Goal: Transaction & Acquisition: Purchase product/service

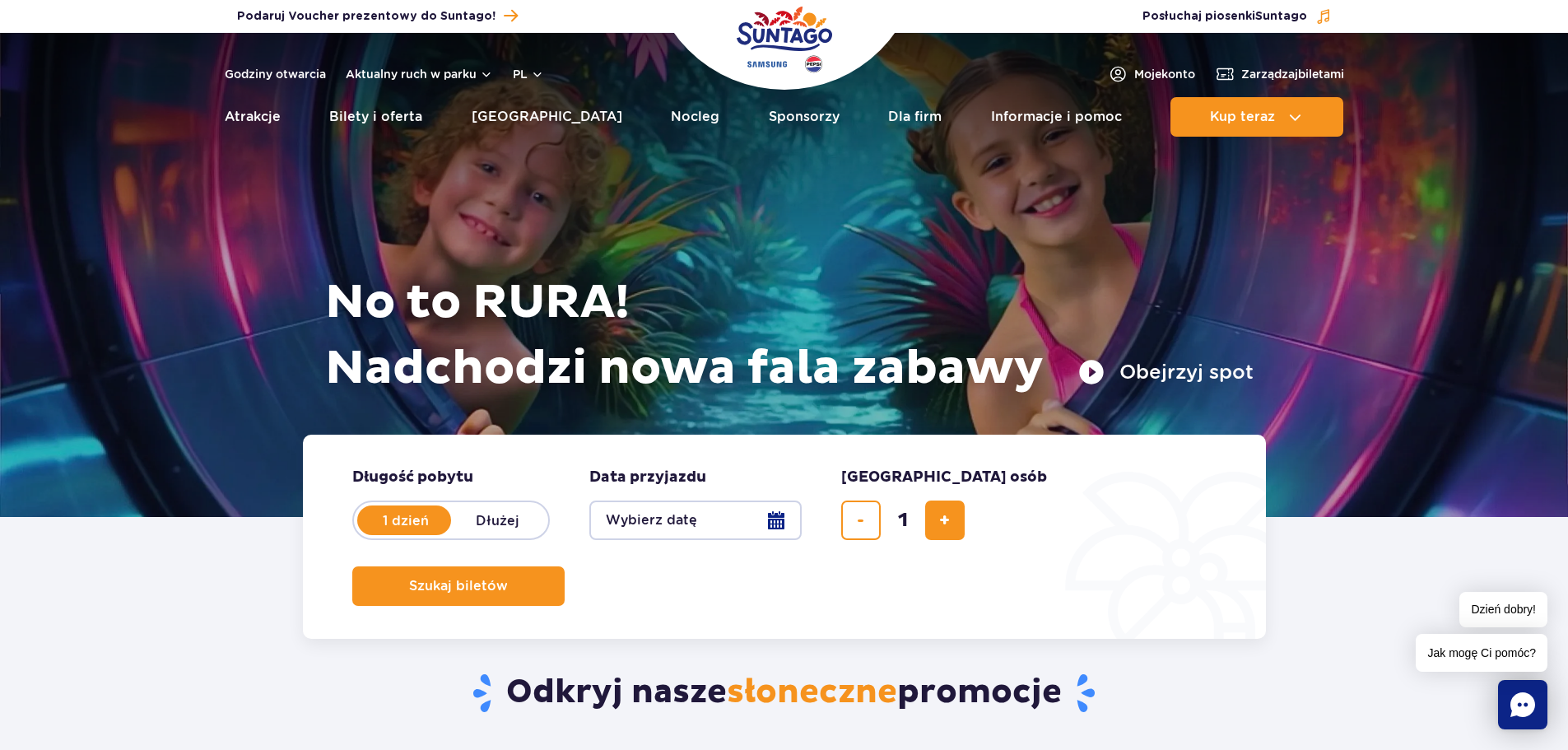
click at [775, 518] on button "Wybierz datę" at bounding box center [695, 520] width 212 height 39
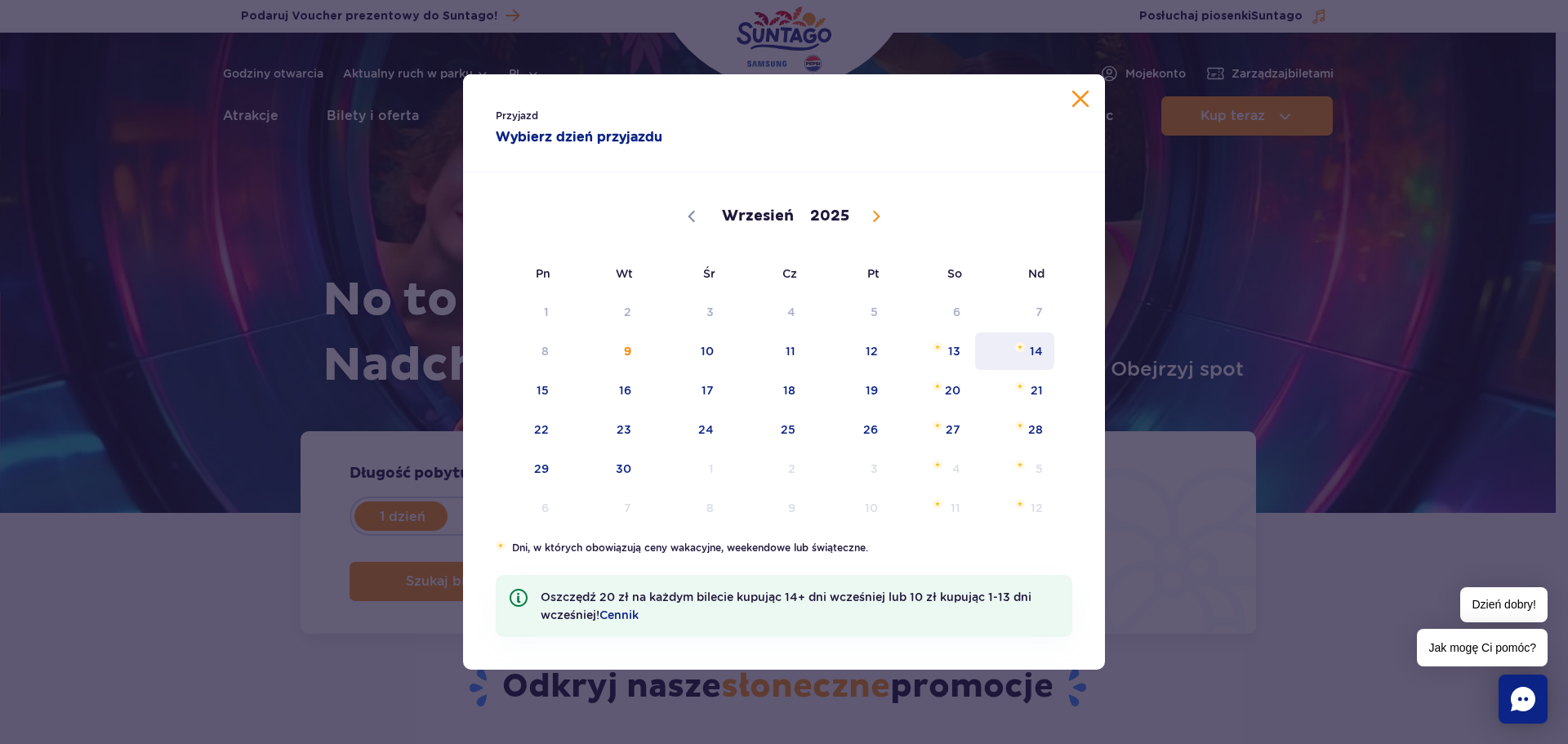
click at [1025, 343] on span "14" at bounding box center [1015, 351] width 83 height 37
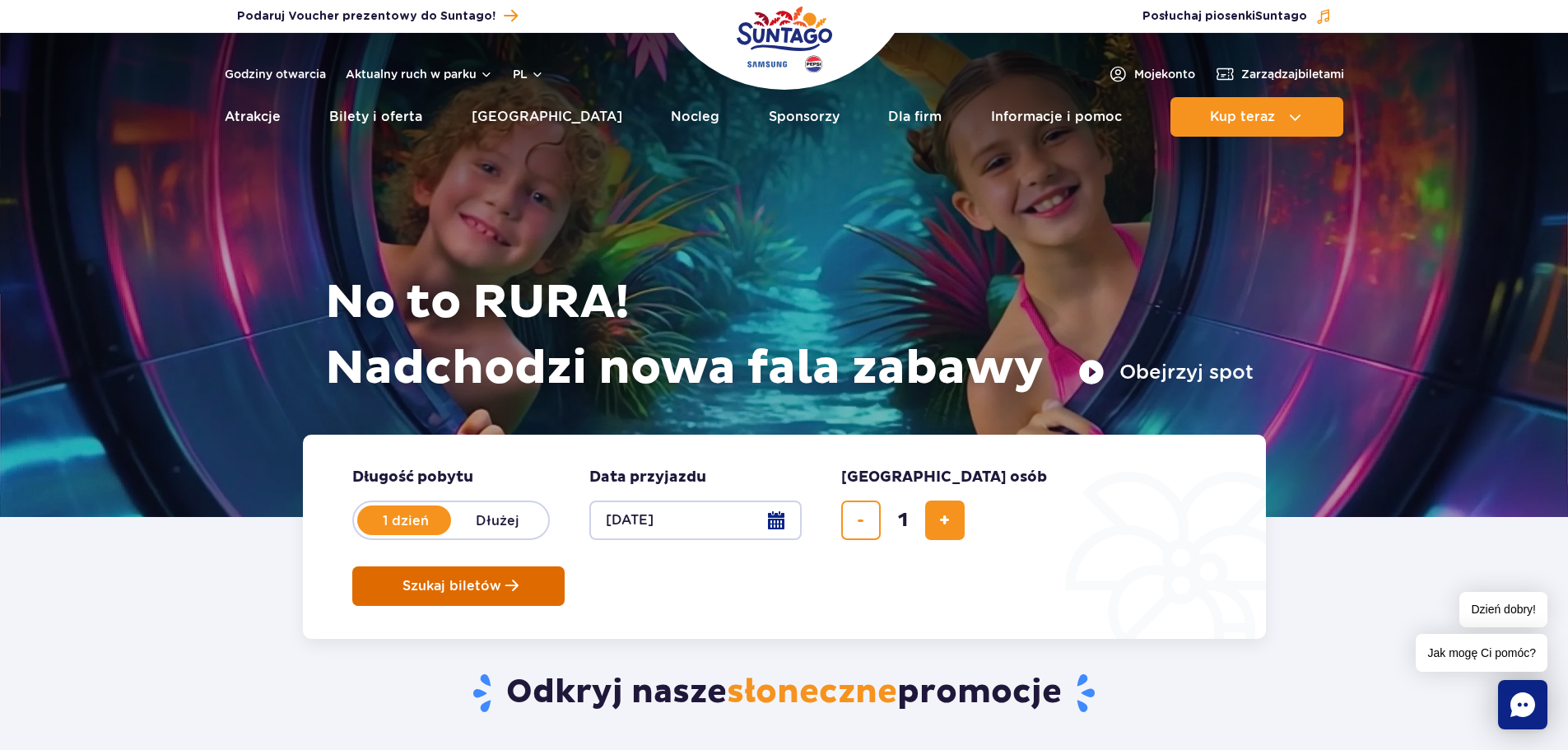
click at [564, 566] on button "Szukaj biletów" at bounding box center [458, 586] width 212 height 39
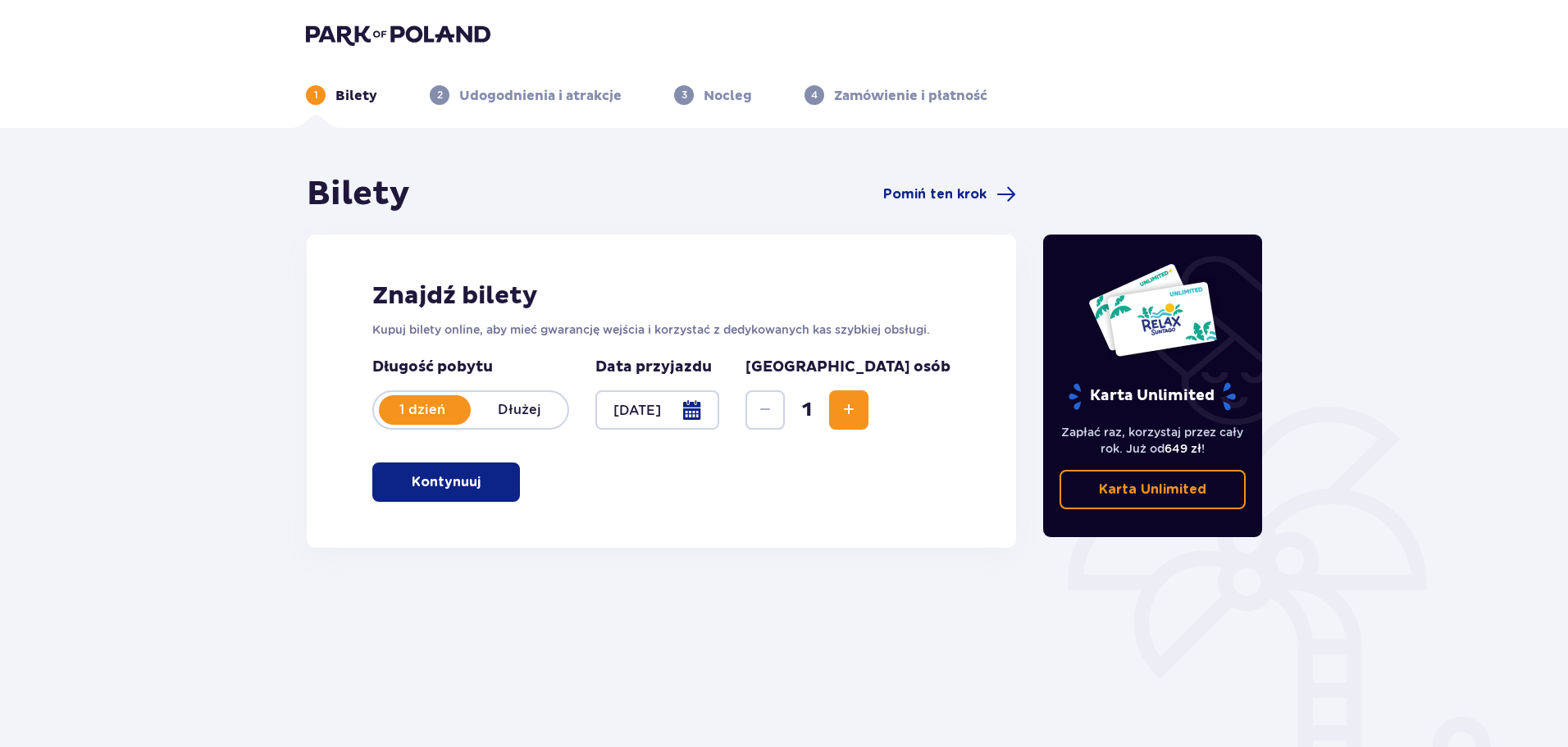
click at [486, 478] on span "button" at bounding box center [483, 481] width 20 height 20
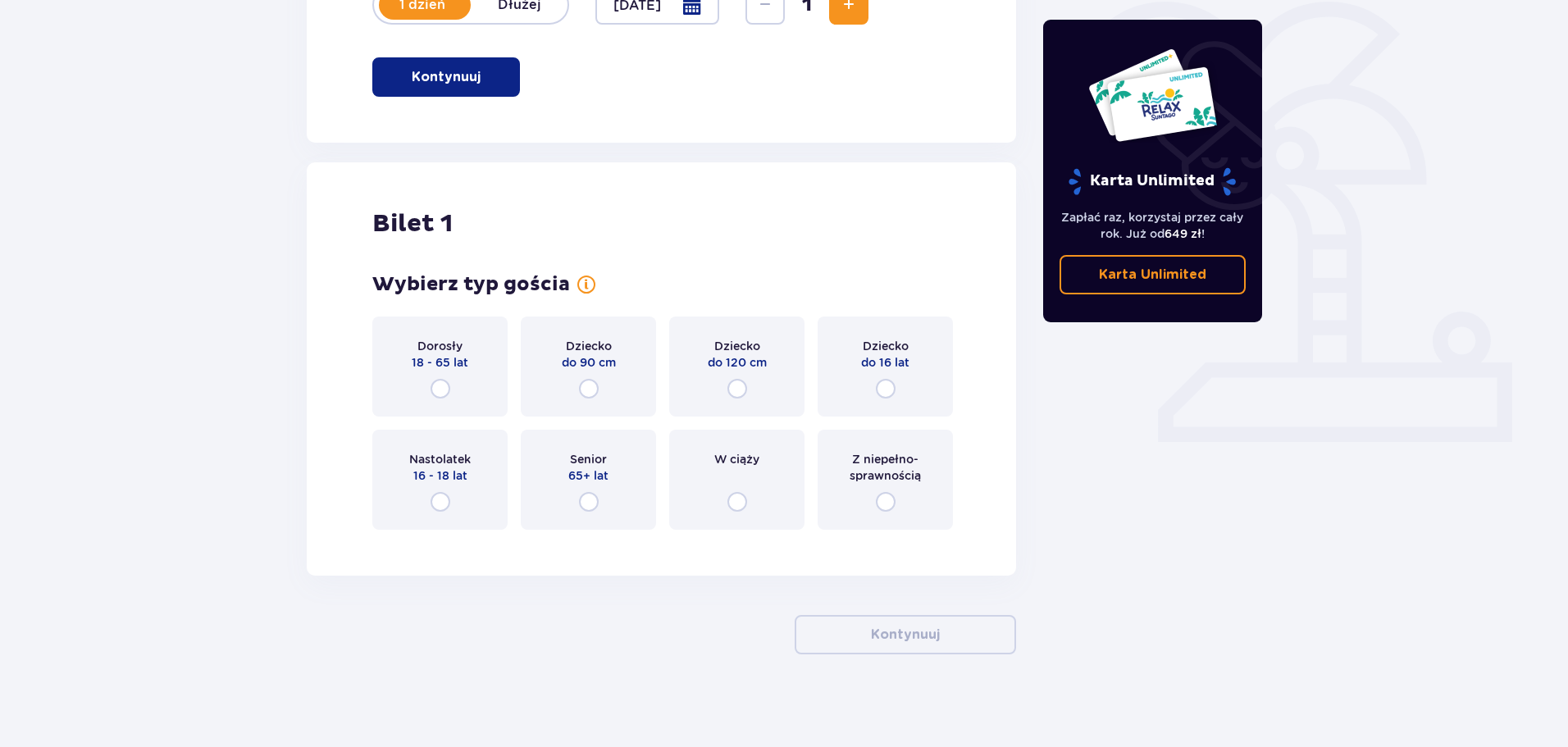
scroll to position [411, 0]
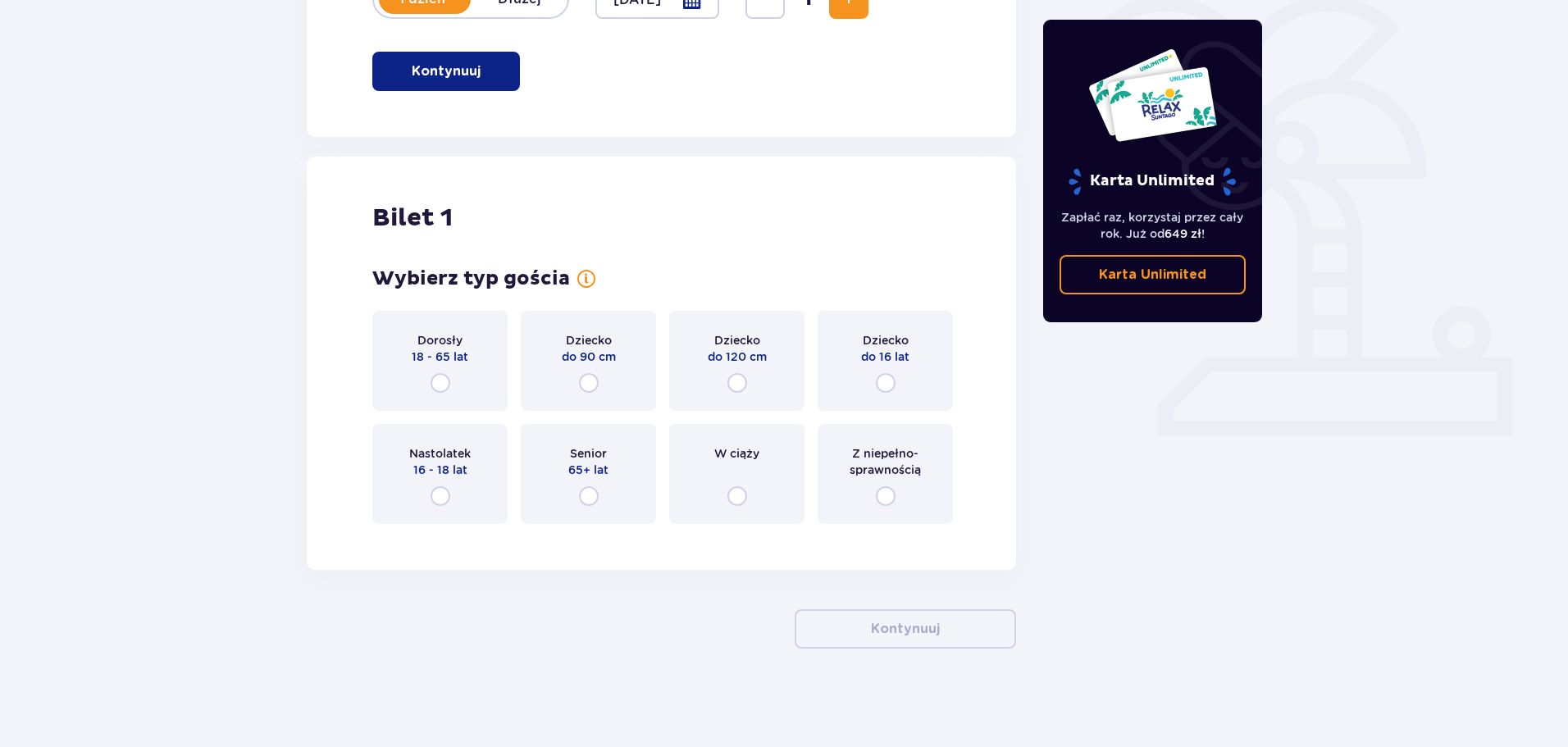
click at [463, 461] on p "Nastolatek" at bounding box center [440, 452] width 61 height 16
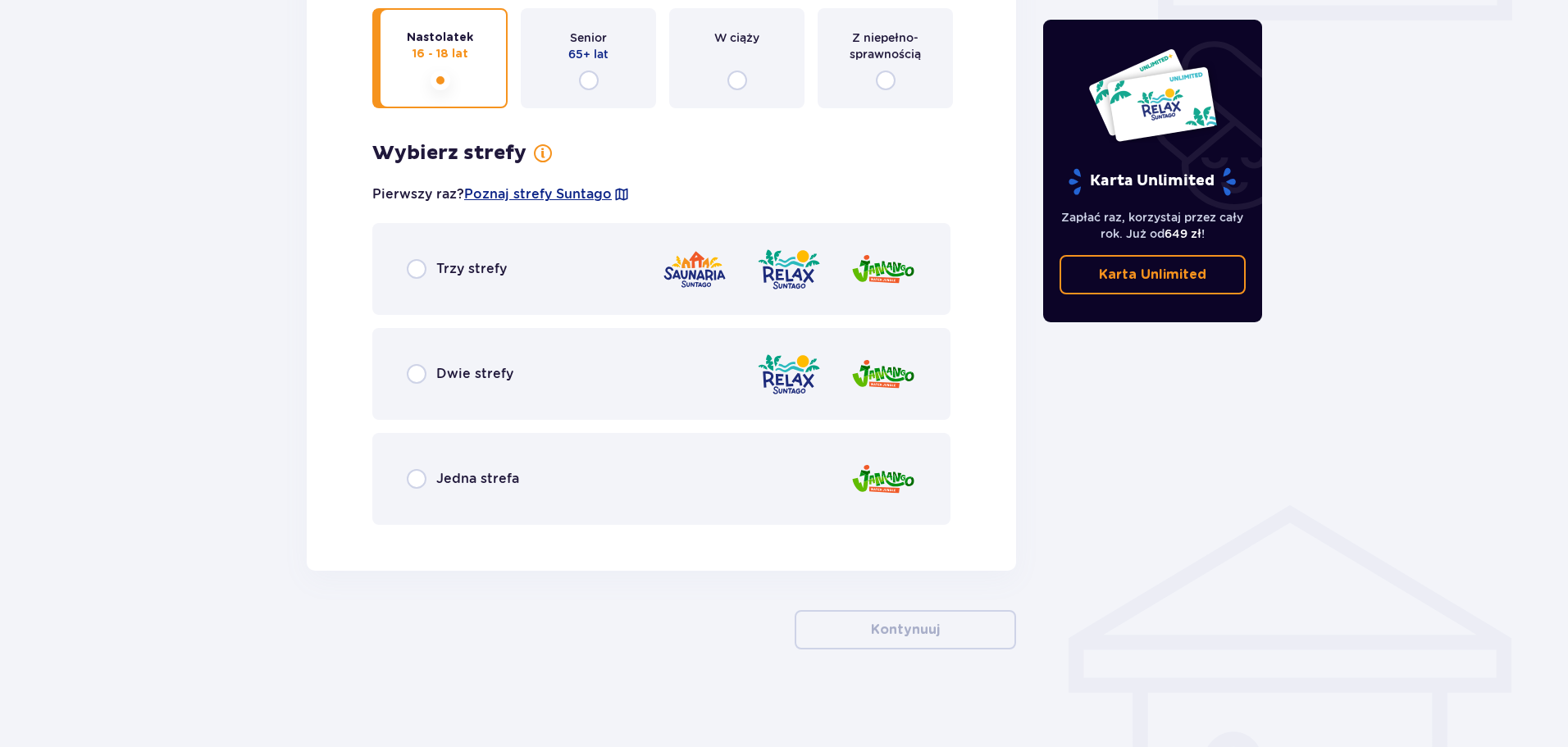
scroll to position [827, 0]
drag, startPoint x: 942, startPoint y: 59, endPoint x: 928, endPoint y: 65, distance: 15.2
click at [940, 59] on div "Z niepełno­sprawnością" at bounding box center [885, 58] width 135 height 100
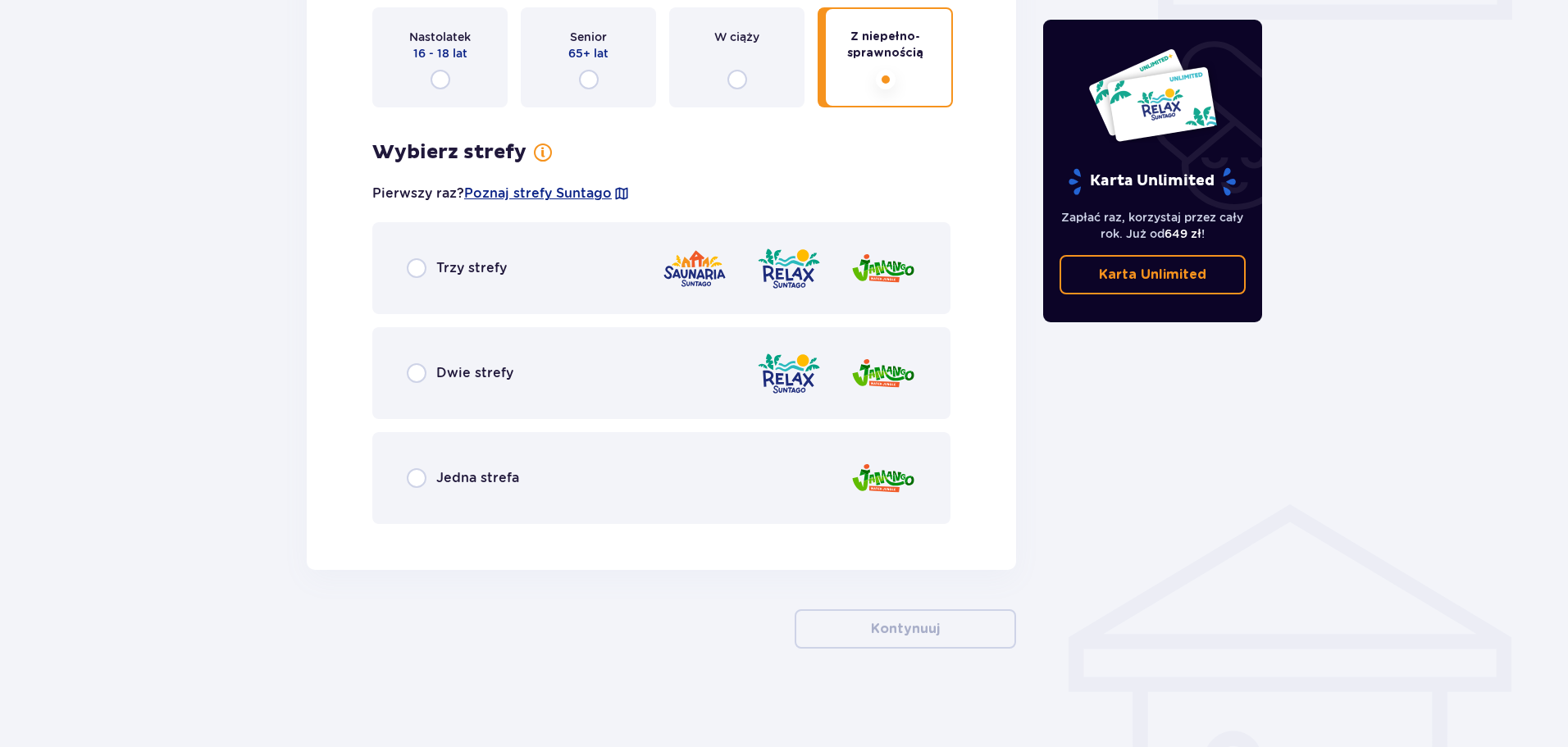
click at [462, 81] on div "Nastolatek 16 - 18 lat" at bounding box center [439, 58] width 135 height 100
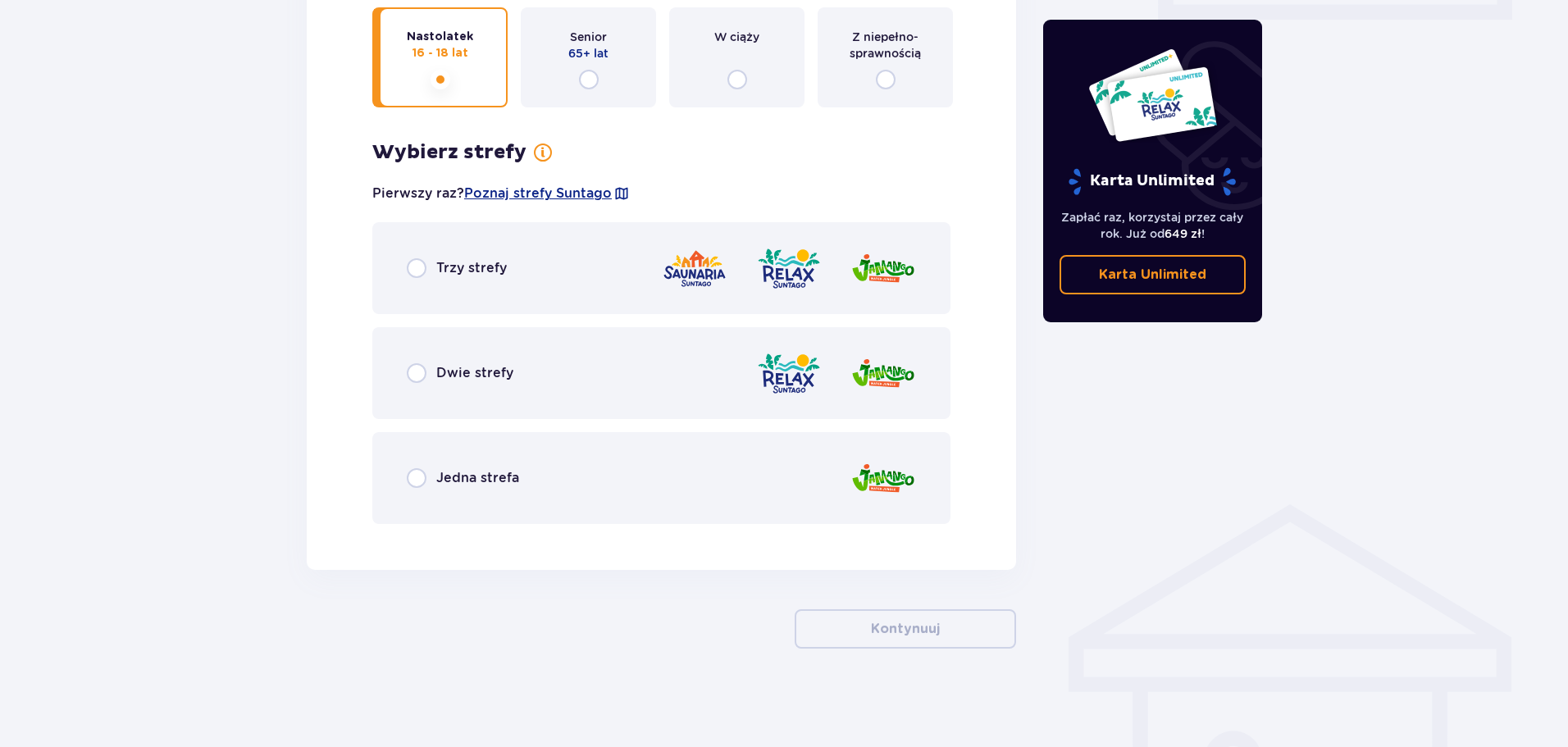
click at [435, 276] on div "Trzy strefy" at bounding box center [457, 267] width 100 height 20
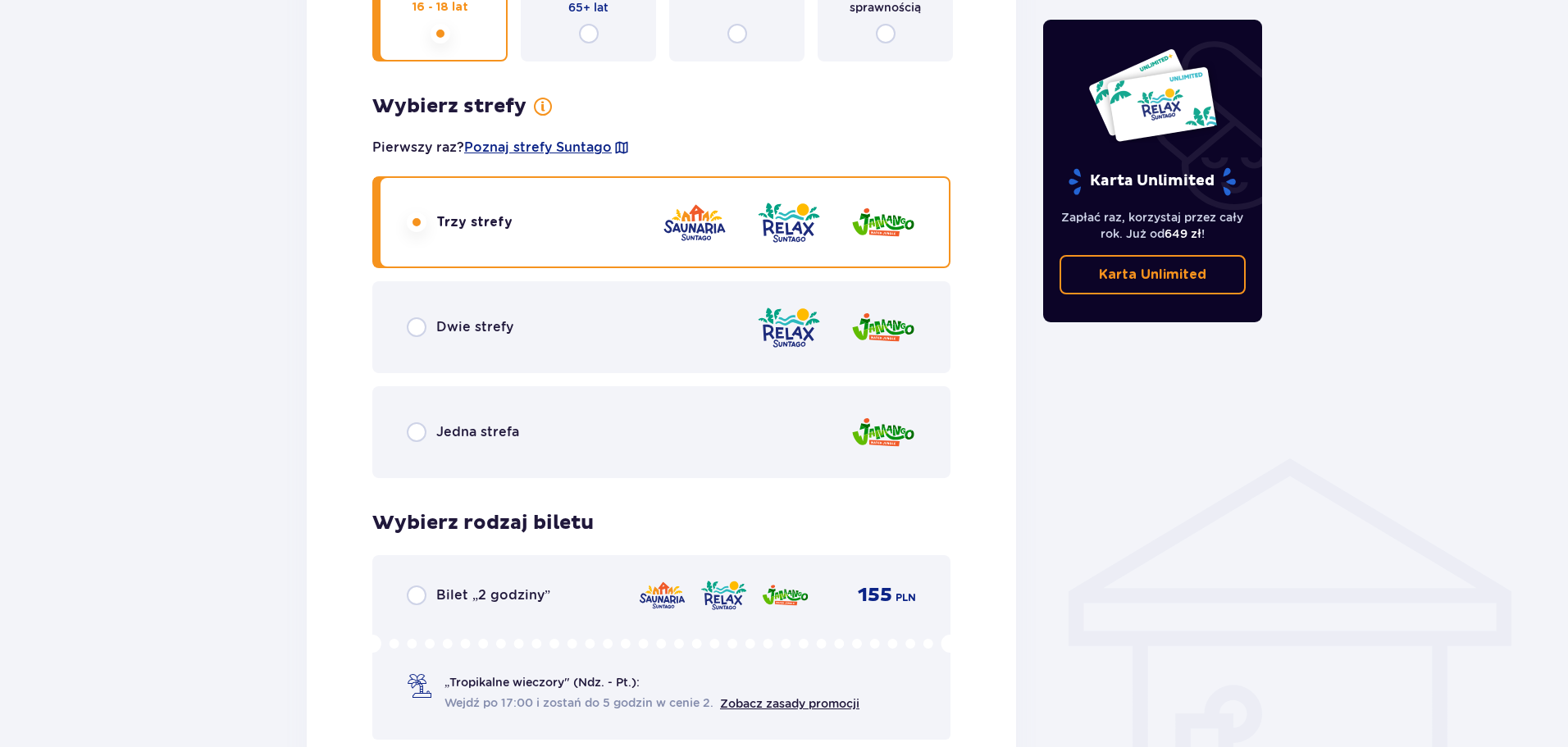
scroll to position [1298, 0]
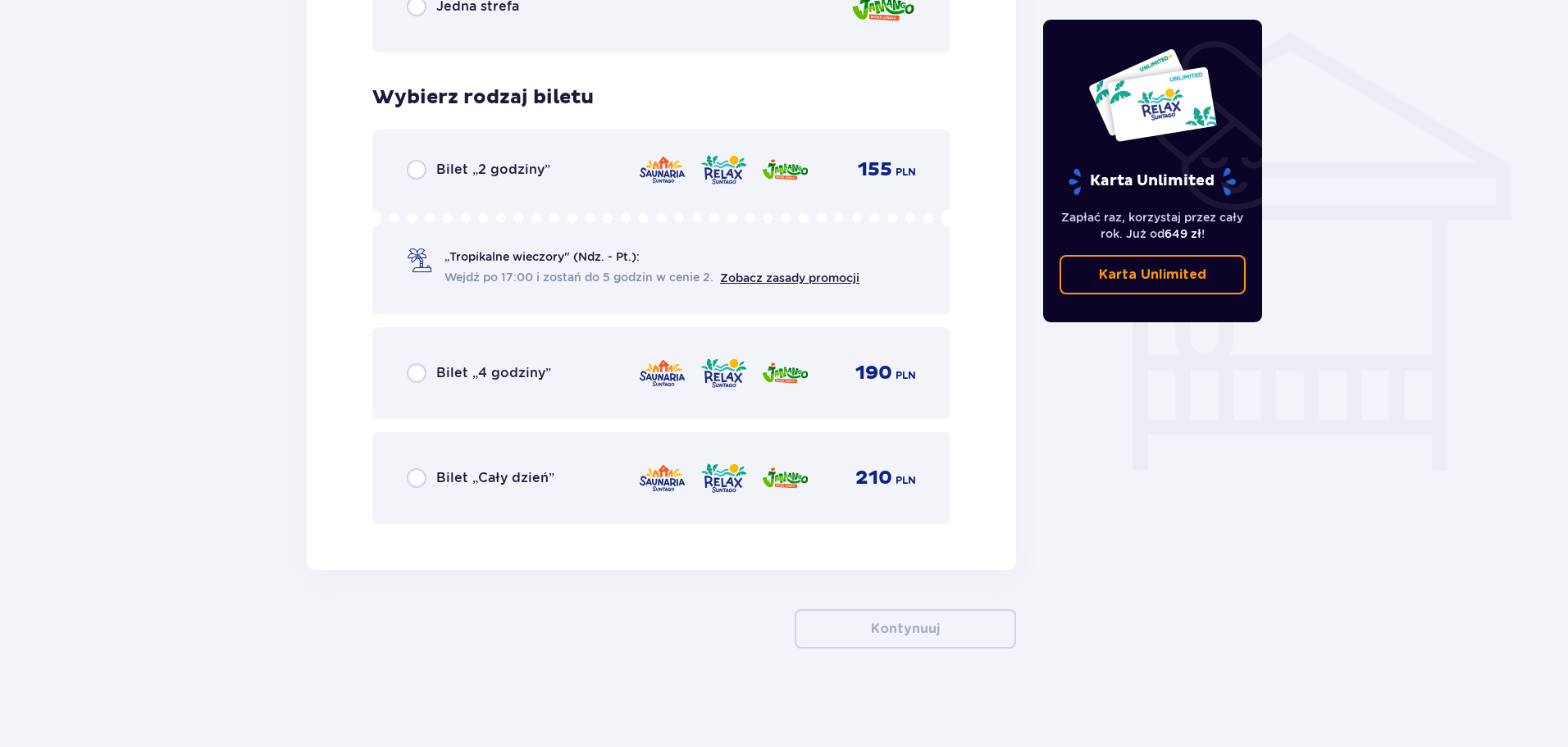
click at [468, 184] on div "Bilet „2 godziny” 155 PLN „Tropikalne wieczory" (Ndz. - Pt.): Wejdź po 17:00 i …" at bounding box center [661, 222] width 578 height 184
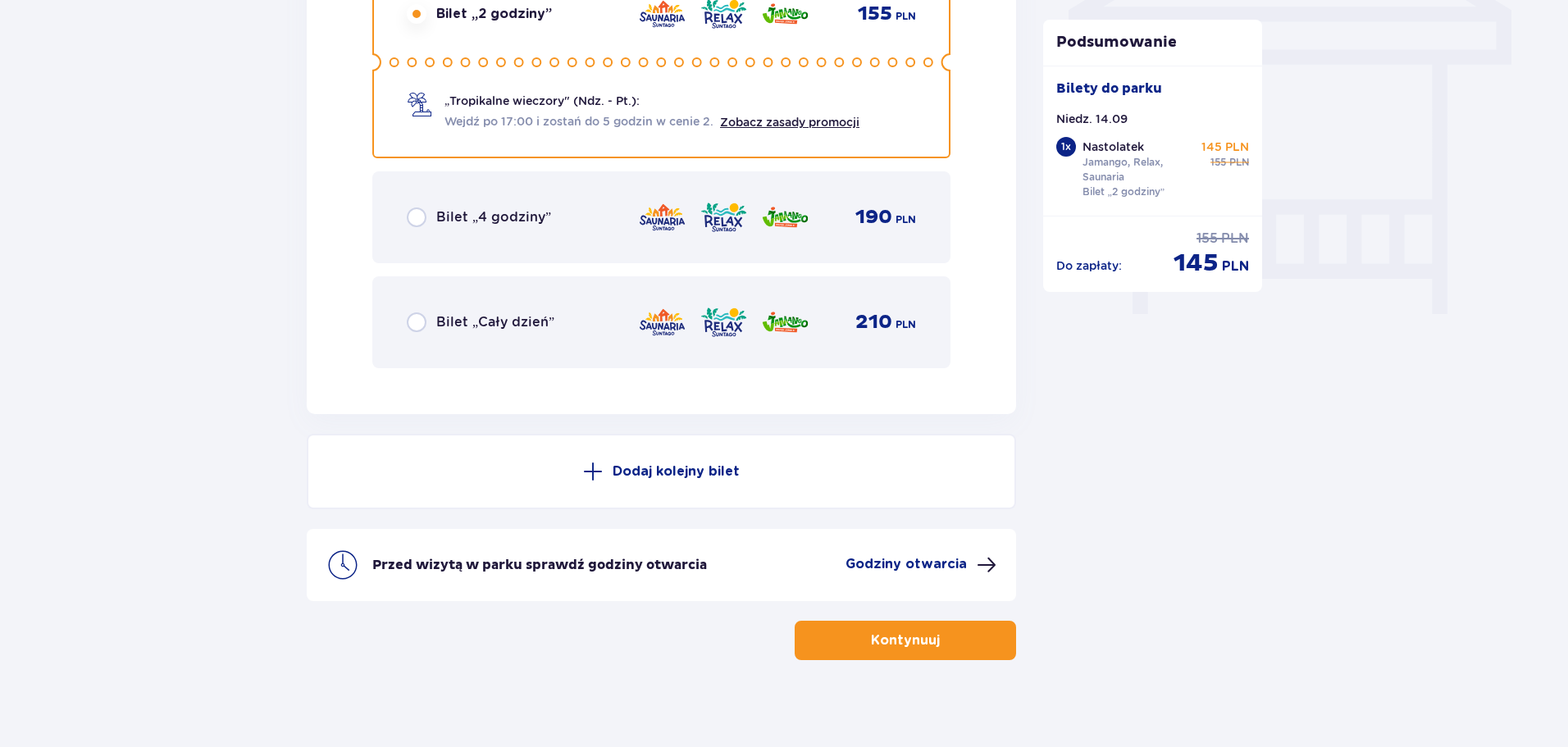
scroll to position [1465, 0]
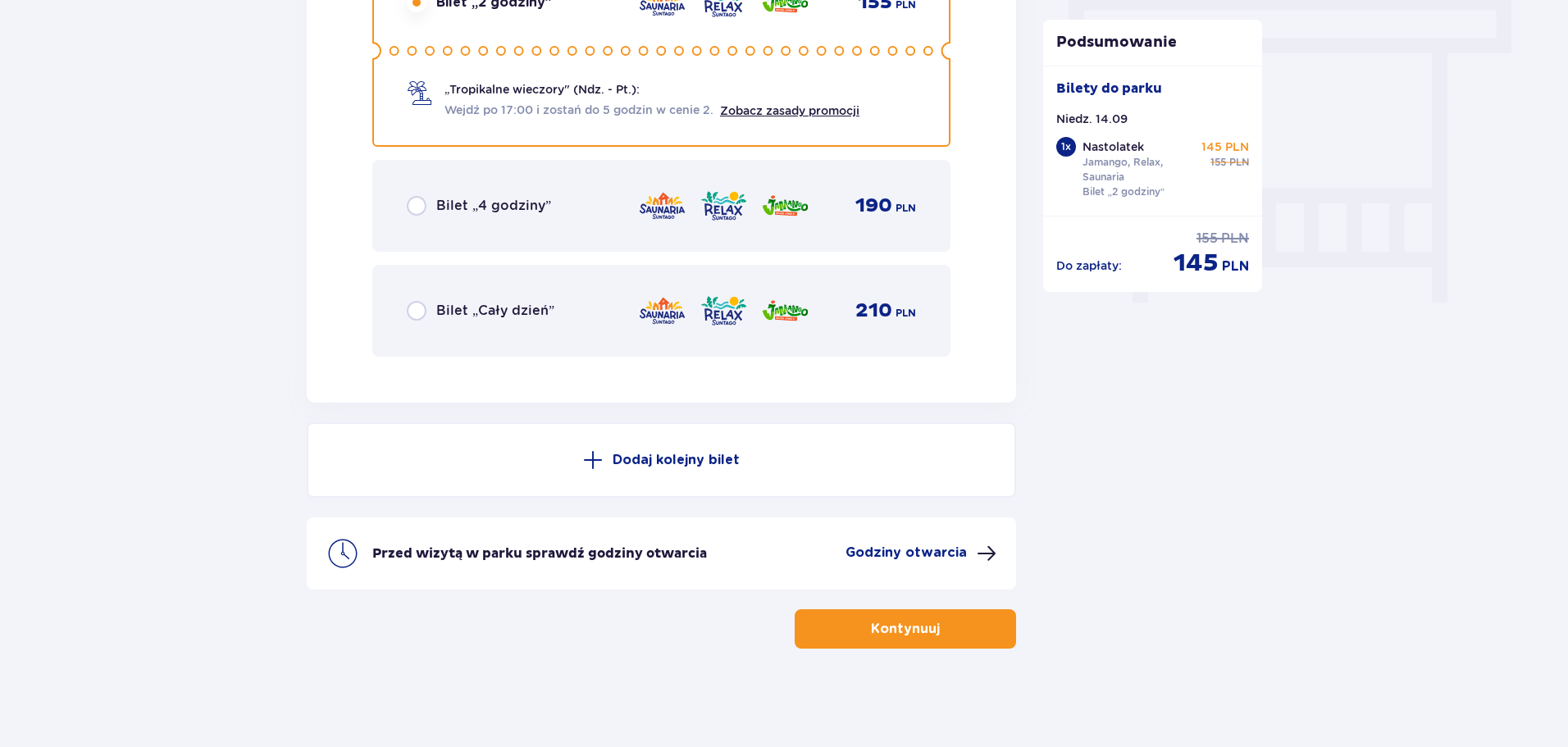
click at [459, 275] on div "Bilet „Cały dzień” 210 PLN" at bounding box center [661, 311] width 578 height 92
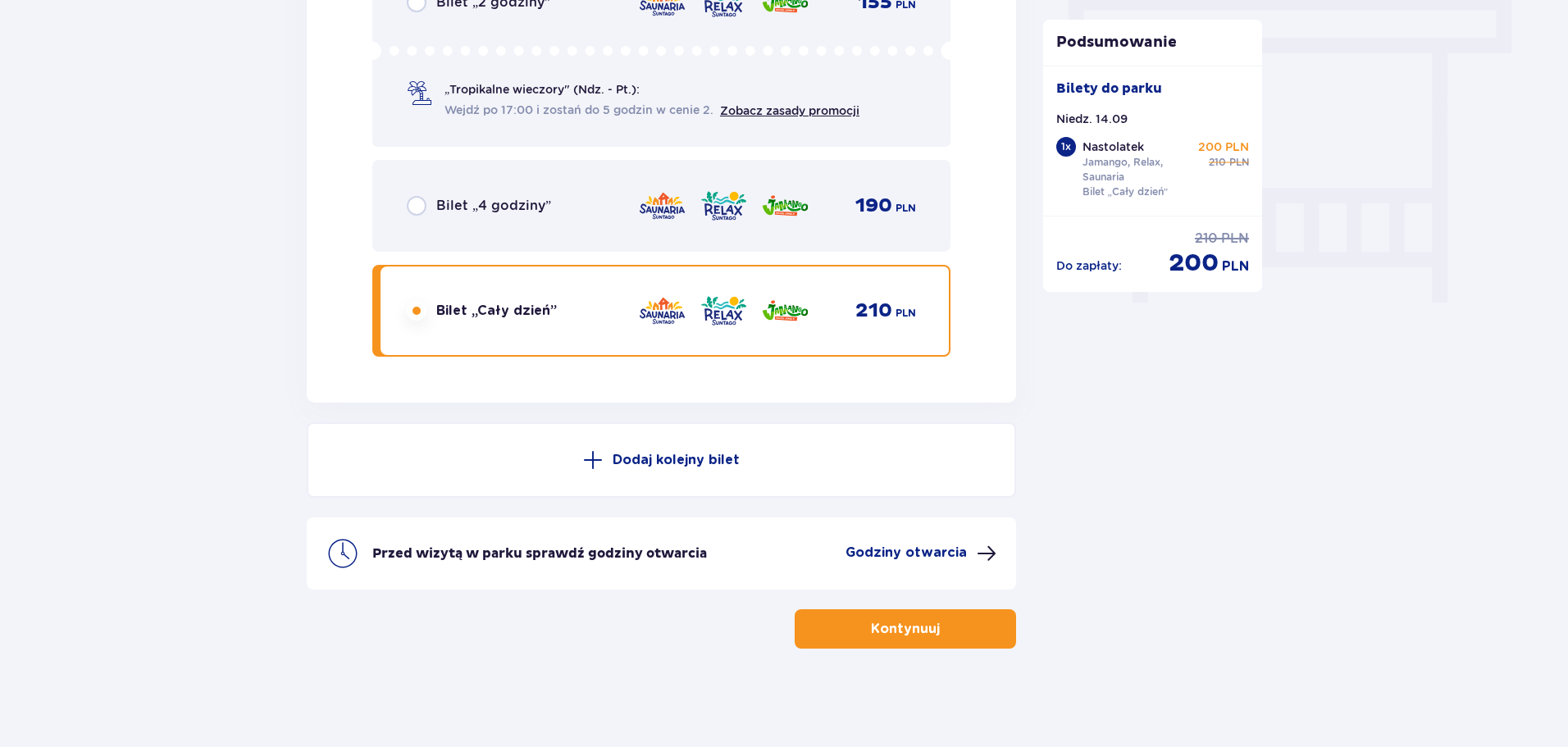
click at [882, 556] on p "Godziny otwarcia" at bounding box center [905, 552] width 121 height 18
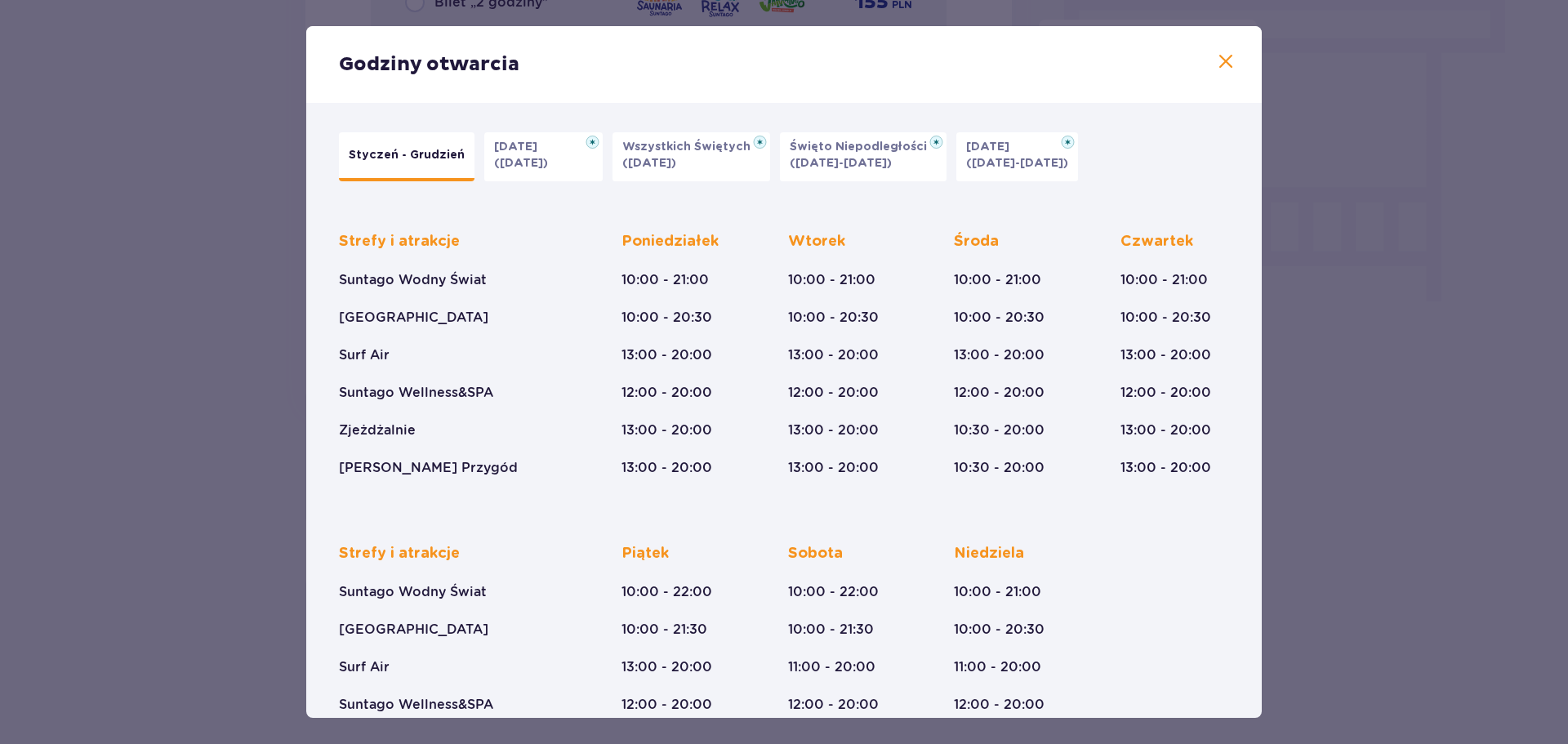
click at [1223, 60] on span at bounding box center [1225, 62] width 19 height 19
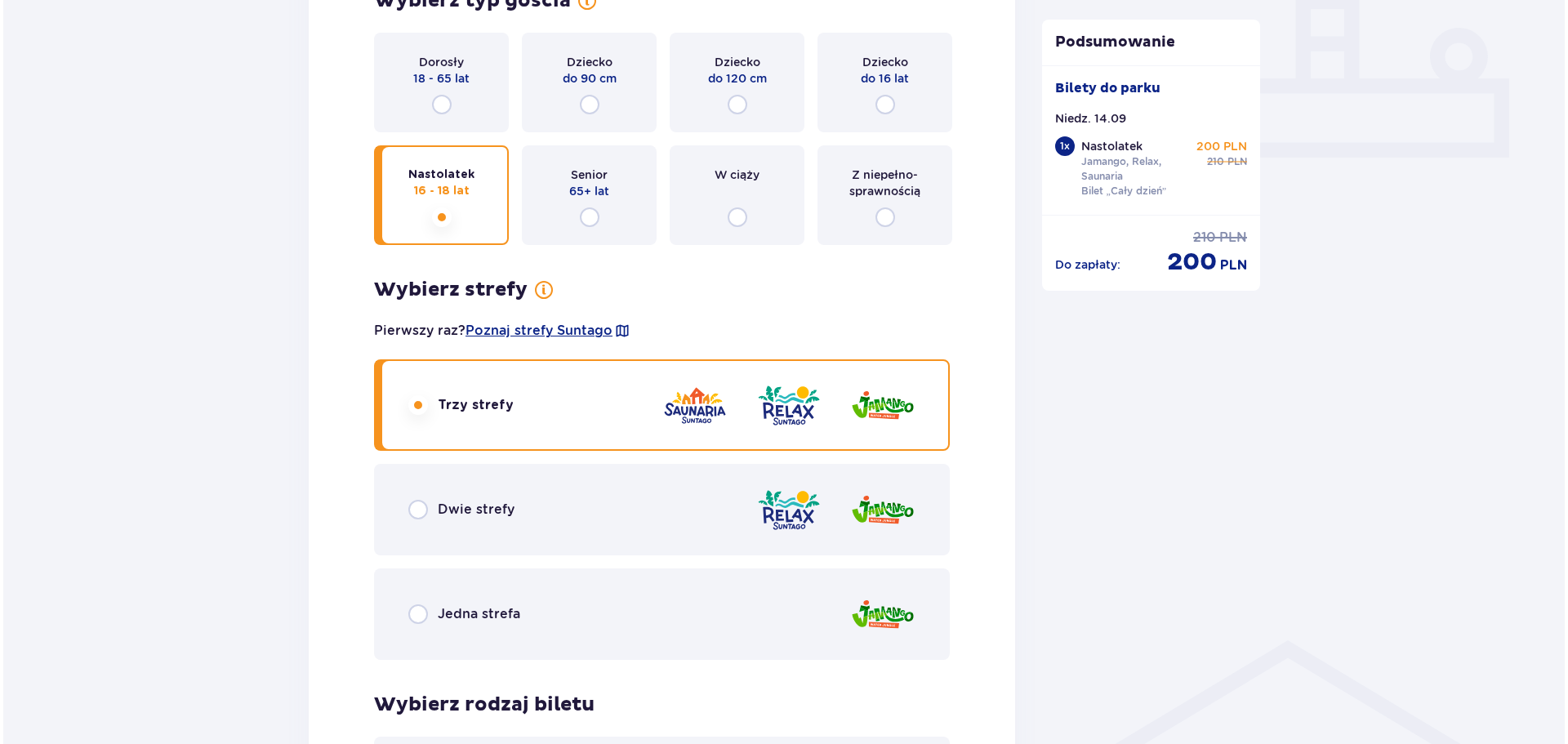
scroll to position [572, 0]
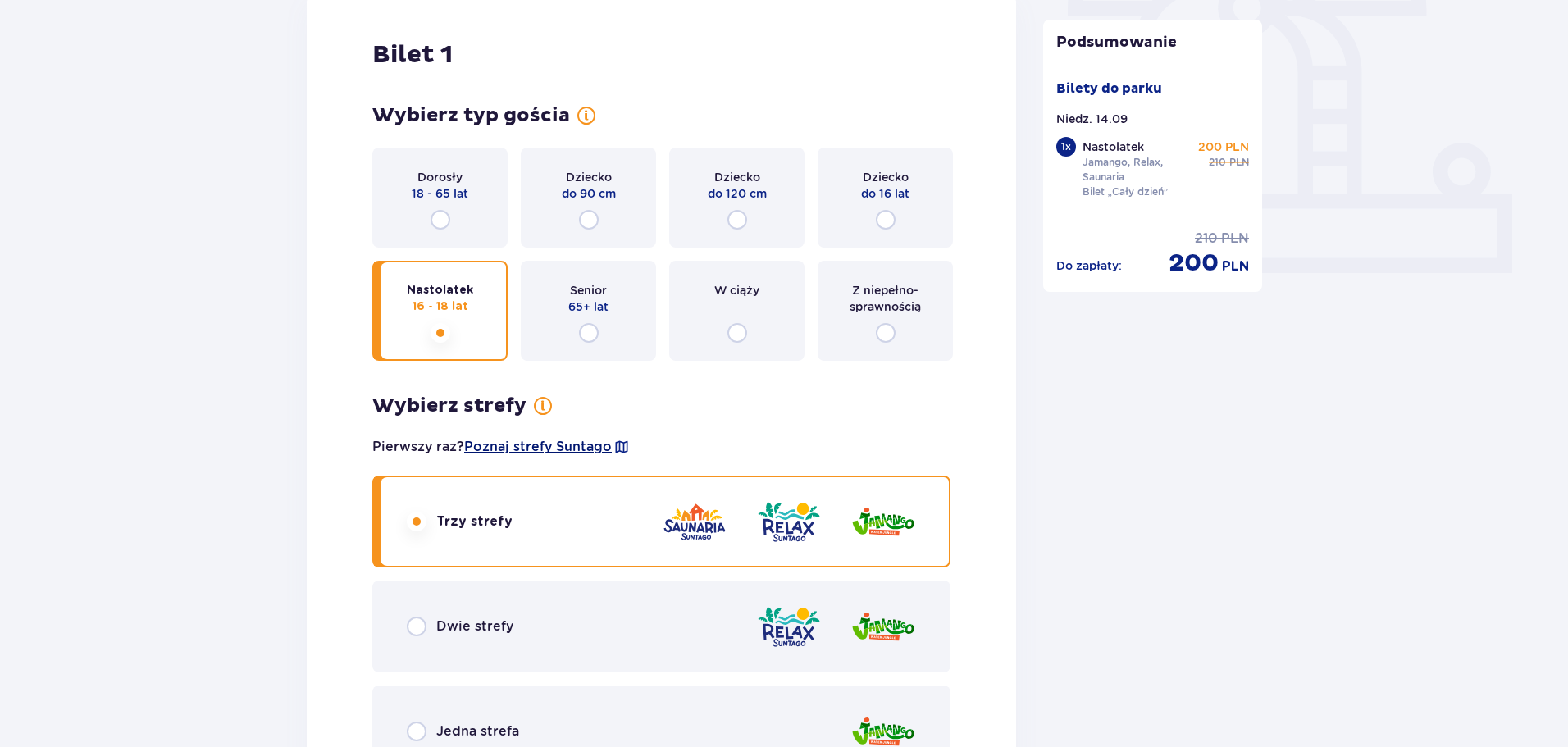
click at [572, 447] on span "Poznaj strefy Suntago" at bounding box center [538, 447] width 148 height 18
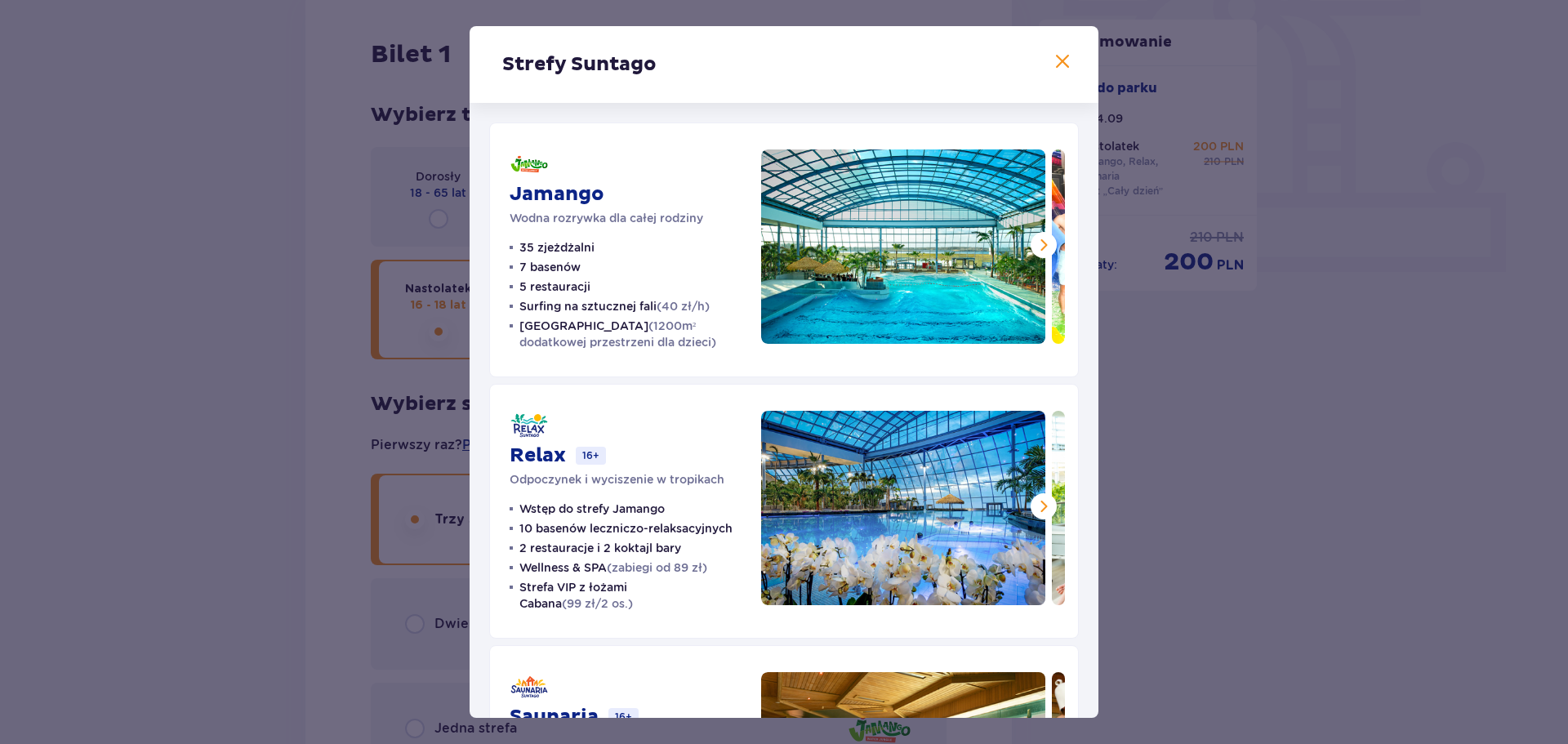
click at [1041, 248] on span at bounding box center [1043, 244] width 19 height 19
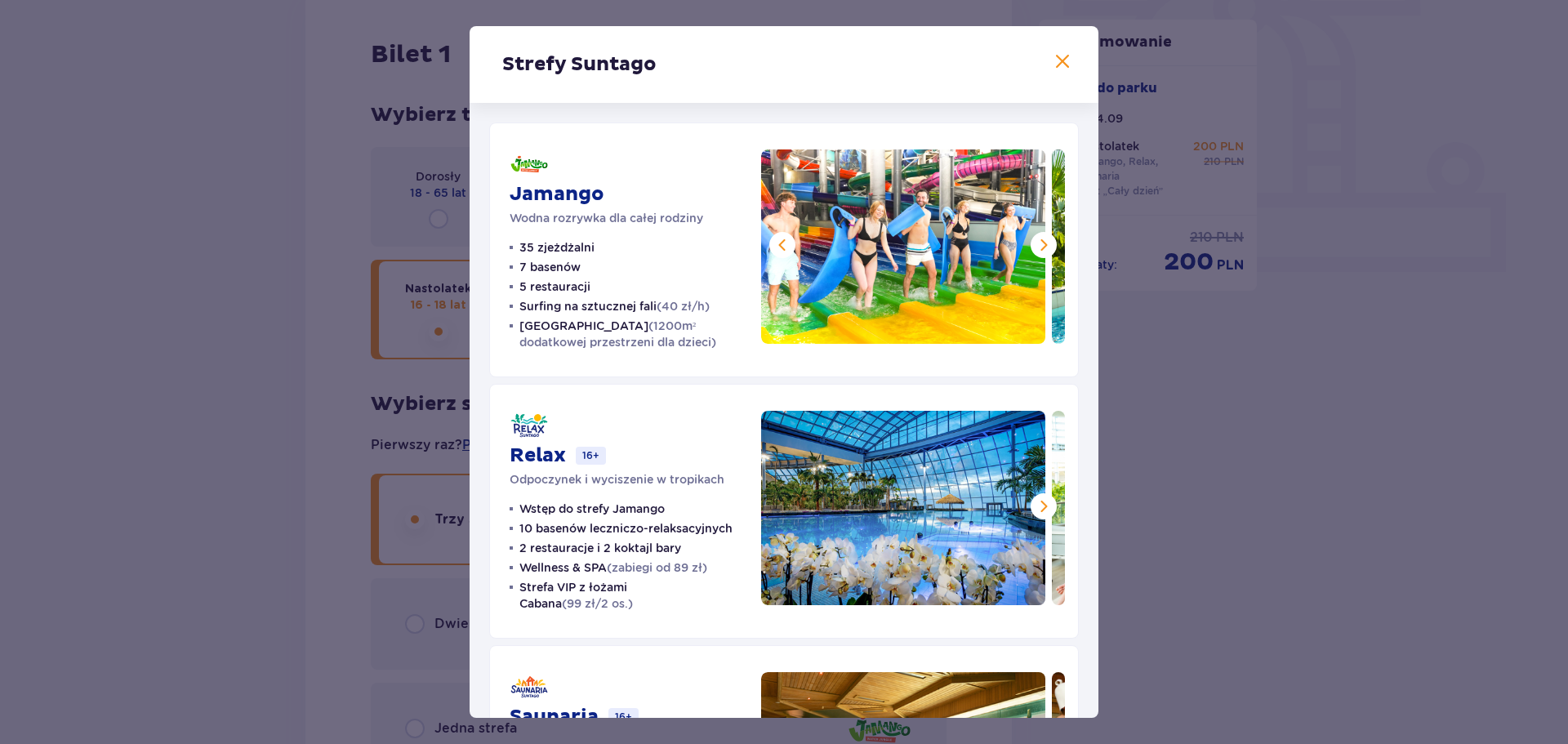
click at [1041, 248] on span at bounding box center [1043, 244] width 19 height 19
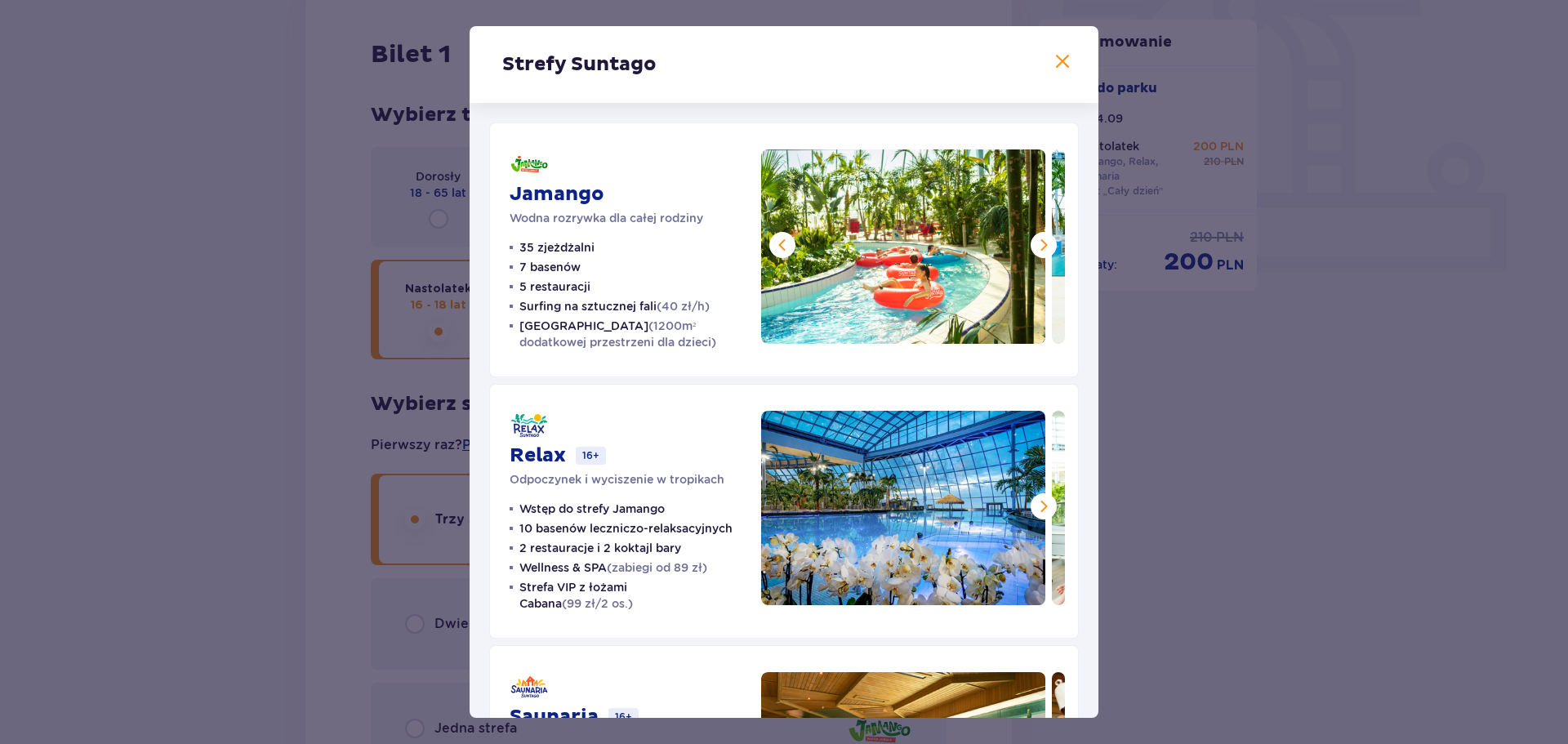
click at [1040, 247] on span at bounding box center [1043, 244] width 19 height 19
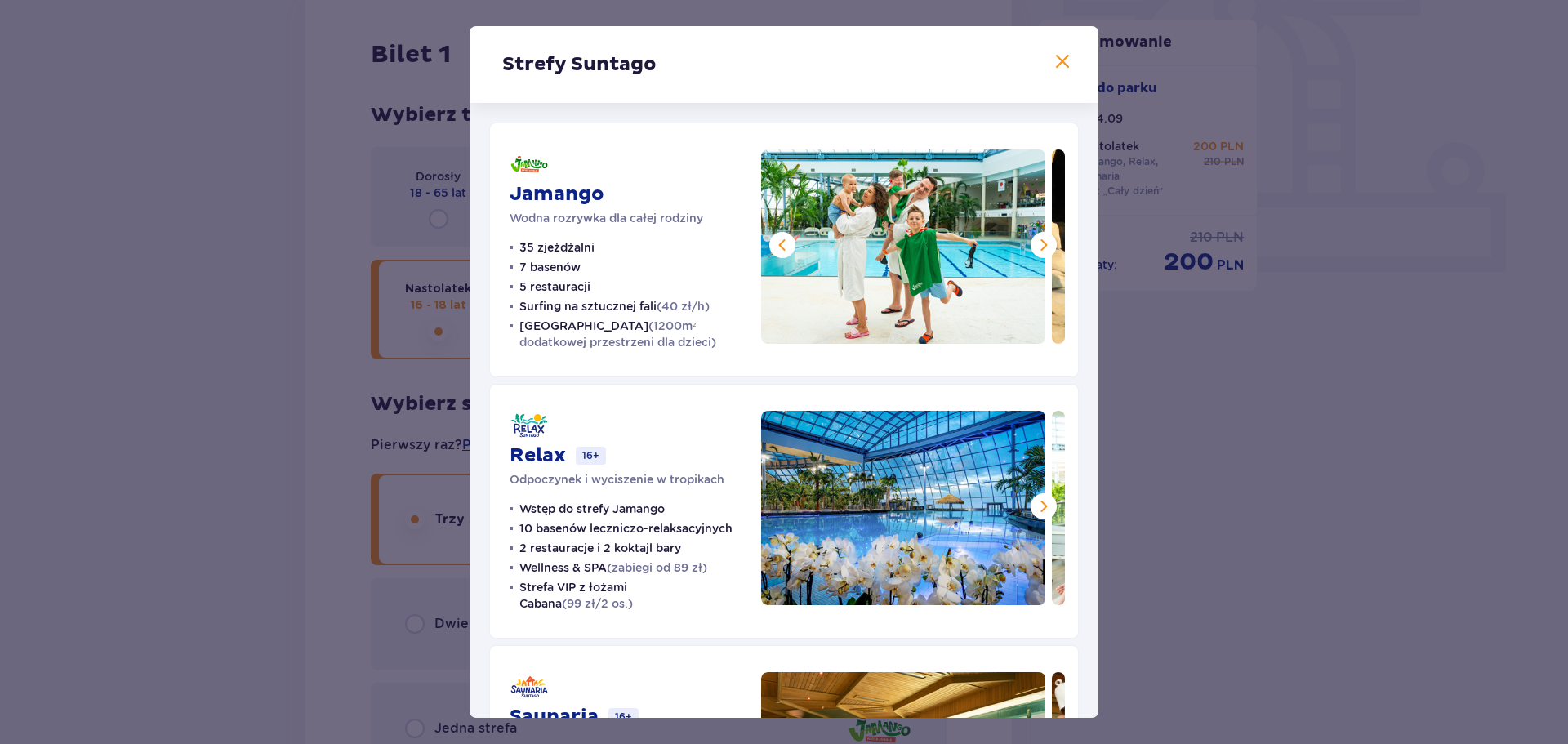
click at [1039, 247] on span at bounding box center [1043, 244] width 19 height 19
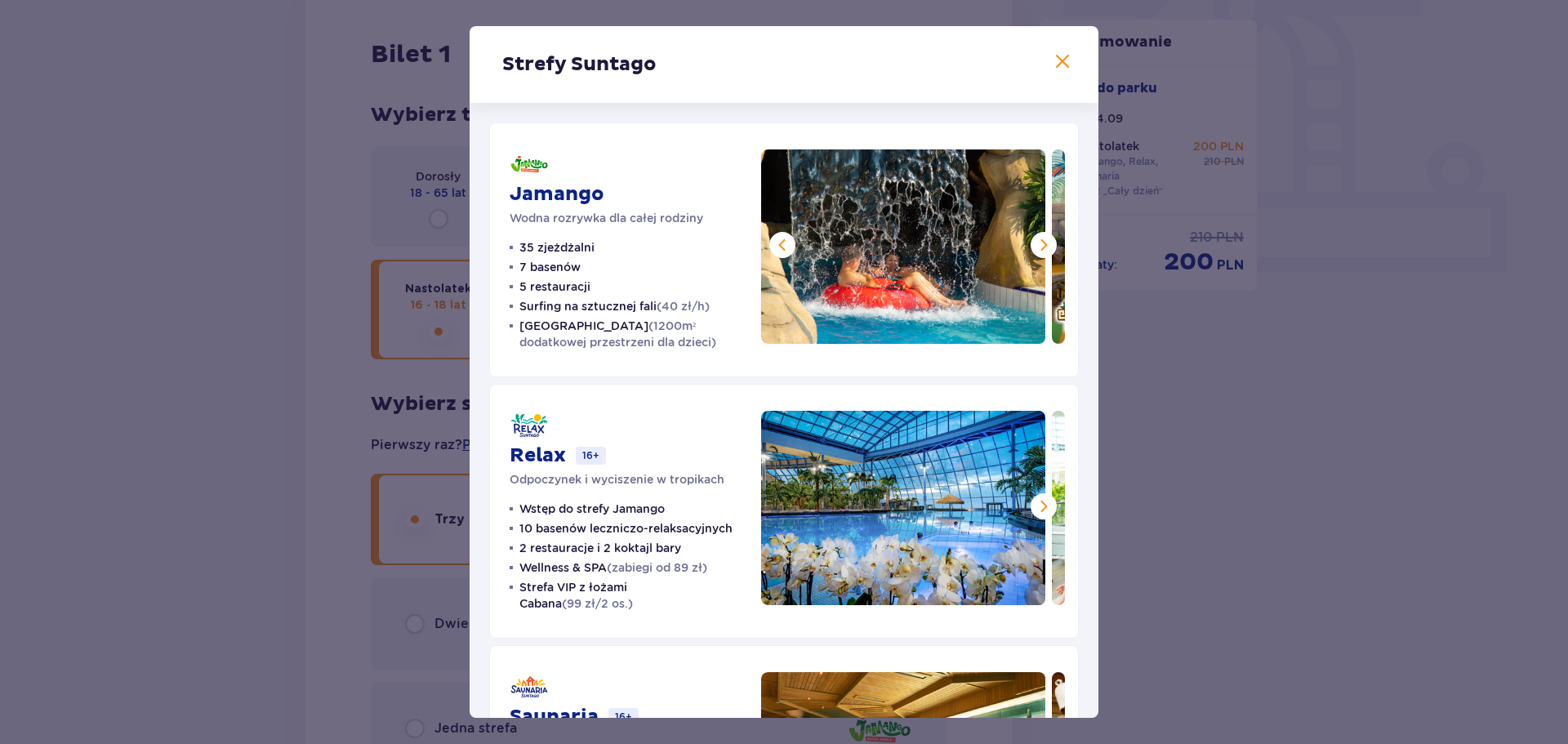
click at [1039, 247] on span at bounding box center [1043, 244] width 19 height 19
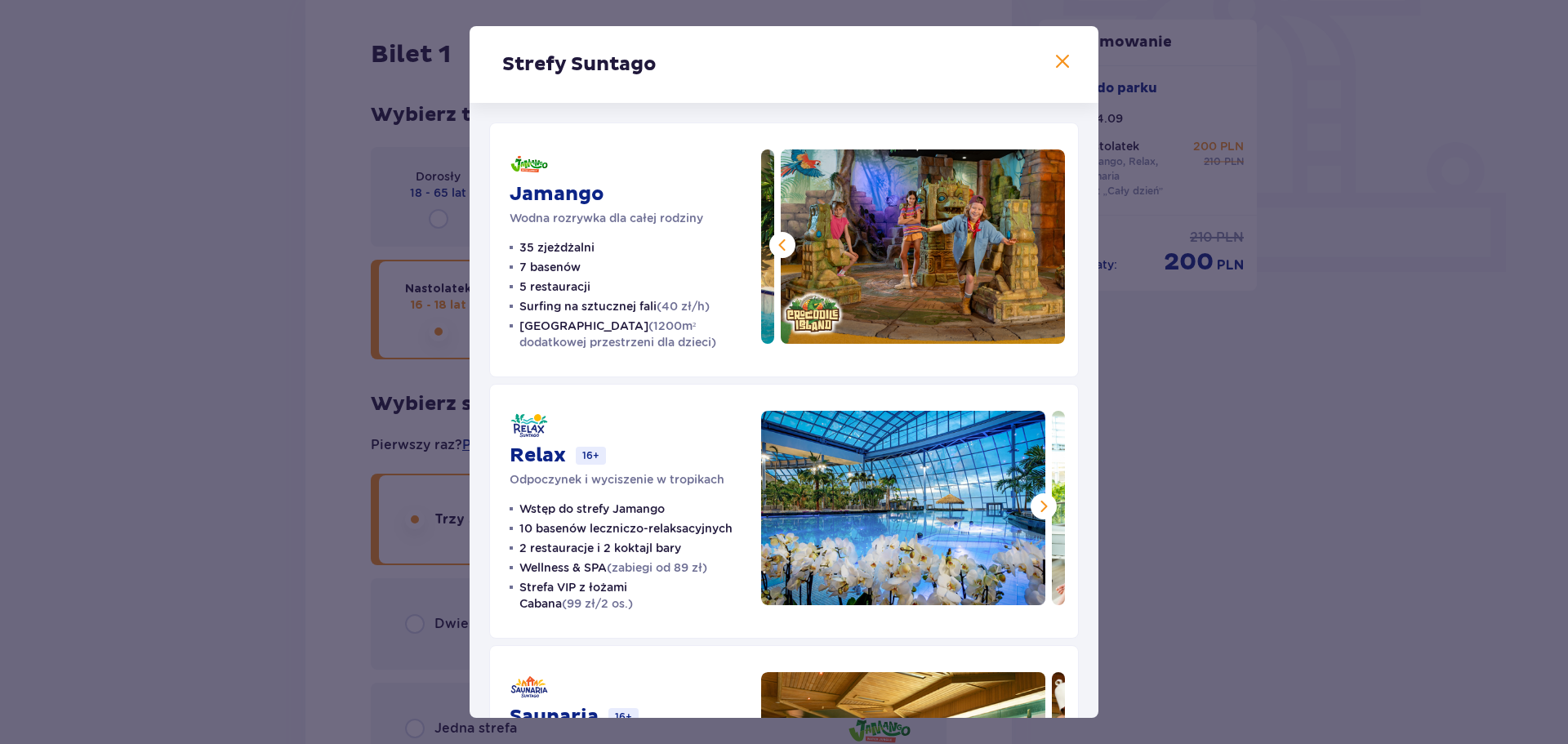
click at [1039, 247] on img at bounding box center [923, 247] width 284 height 194
click at [1044, 511] on span at bounding box center [1043, 506] width 19 height 19
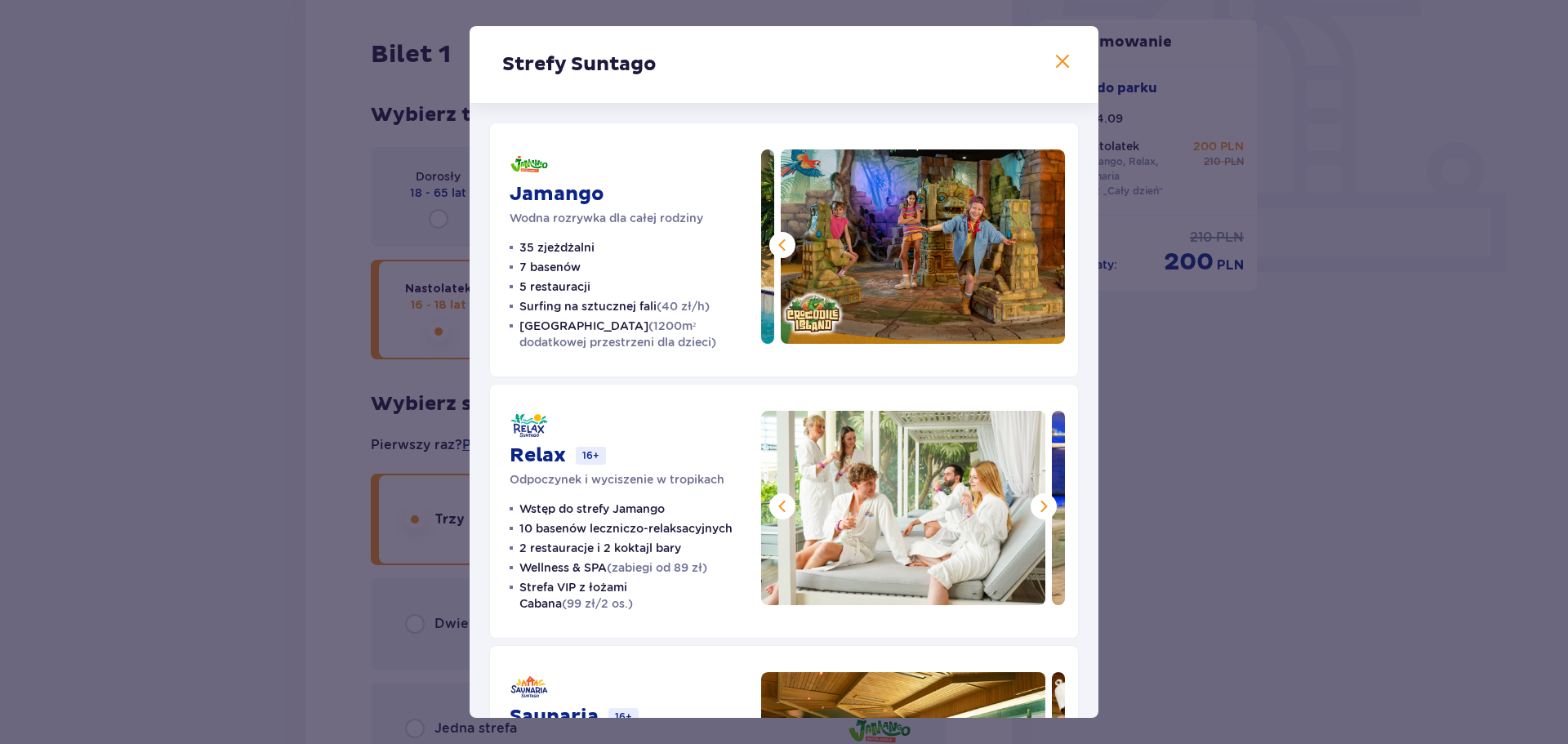
click at [1044, 511] on span at bounding box center [1043, 506] width 19 height 19
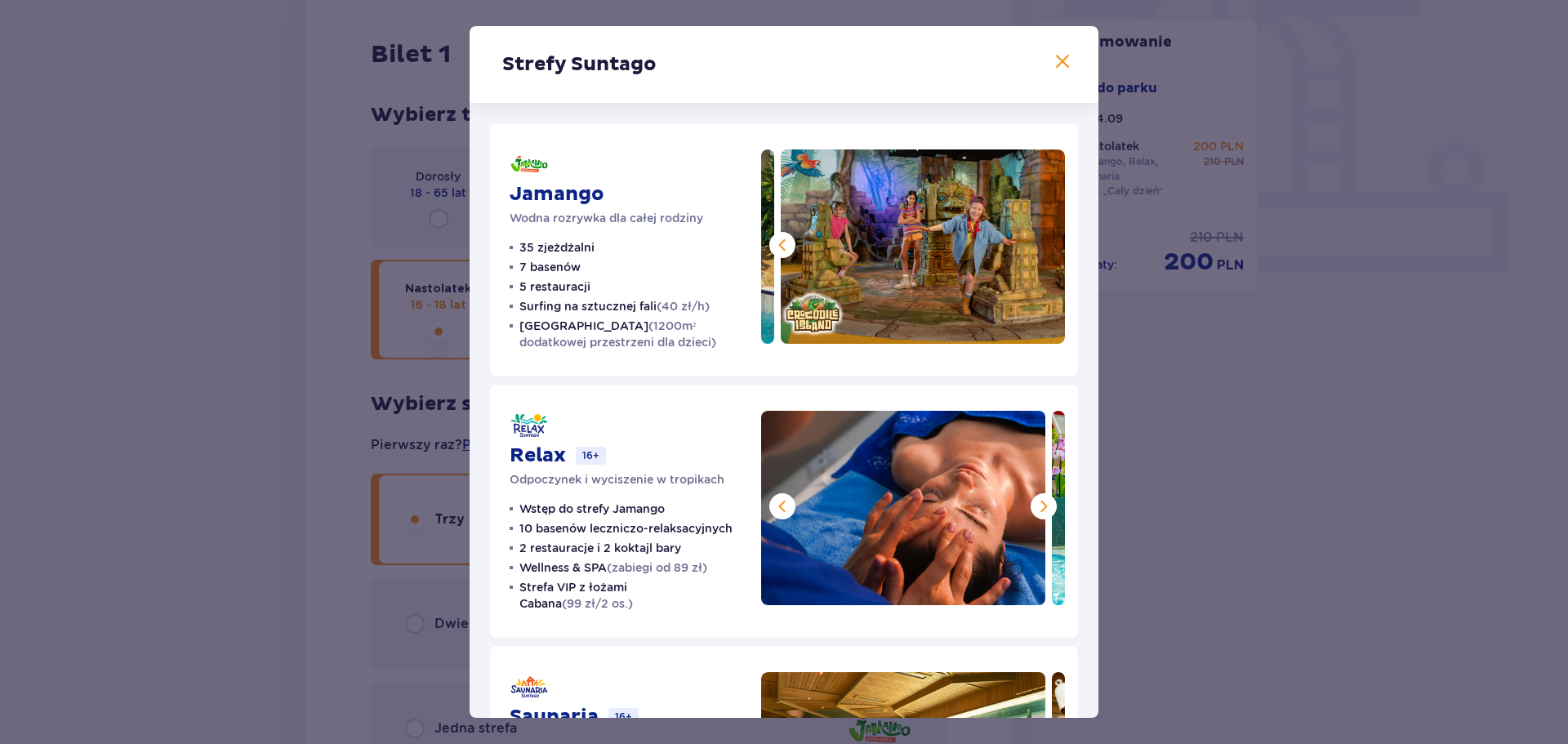
click at [1044, 511] on span at bounding box center [1043, 506] width 19 height 19
click at [1051, 511] on img at bounding box center [1193, 508] width 284 height 194
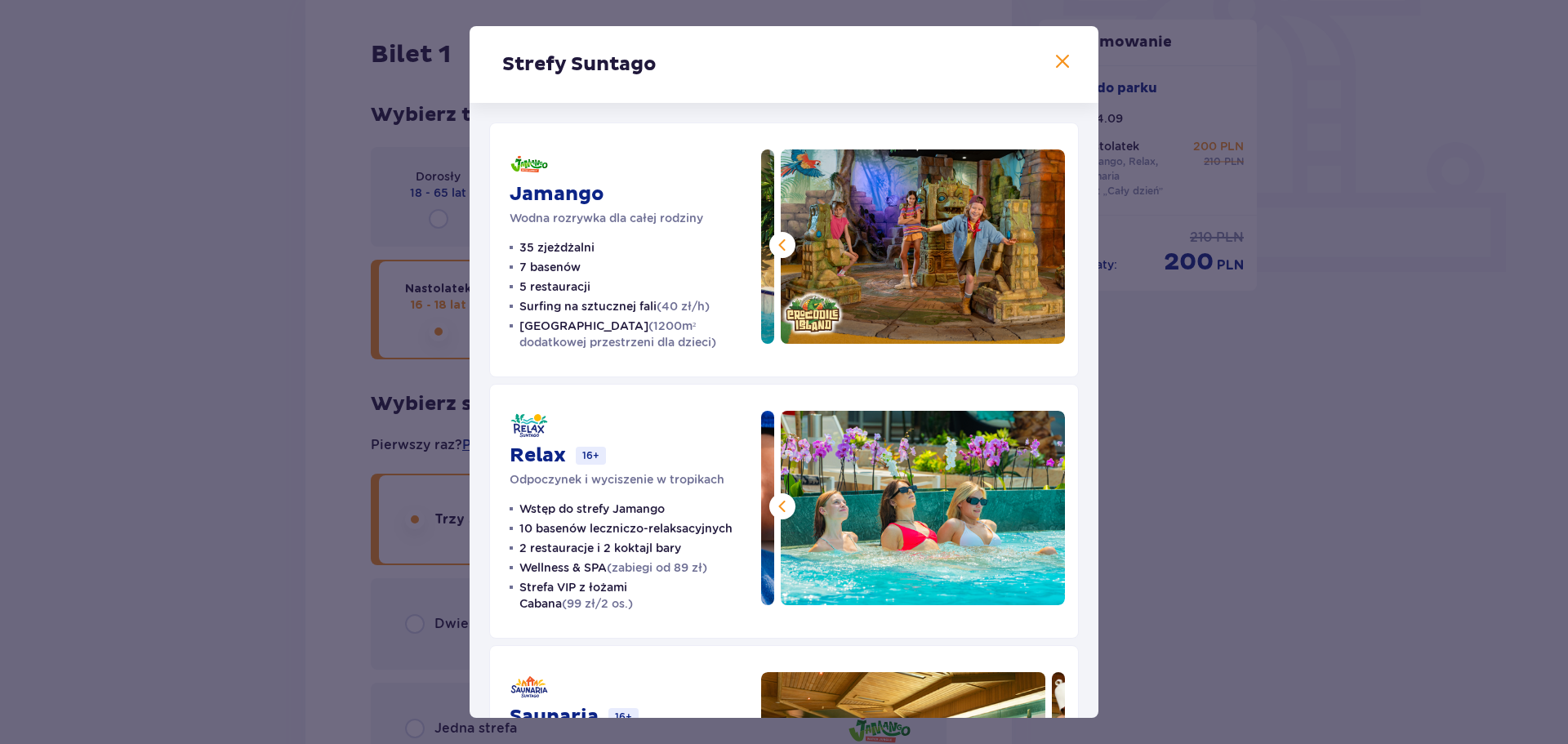
click at [1044, 511] on img at bounding box center [923, 508] width 284 height 194
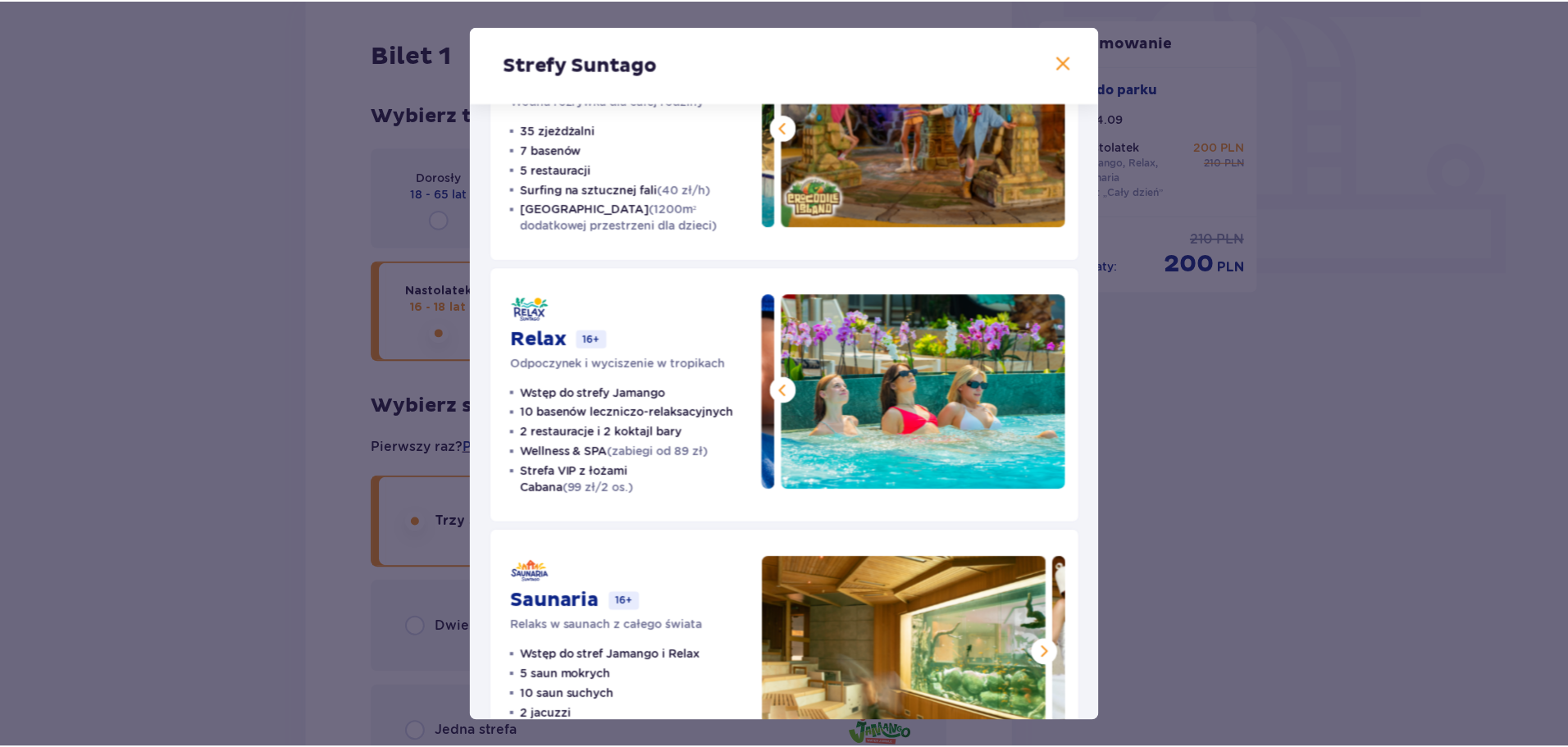
scroll to position [196, 0]
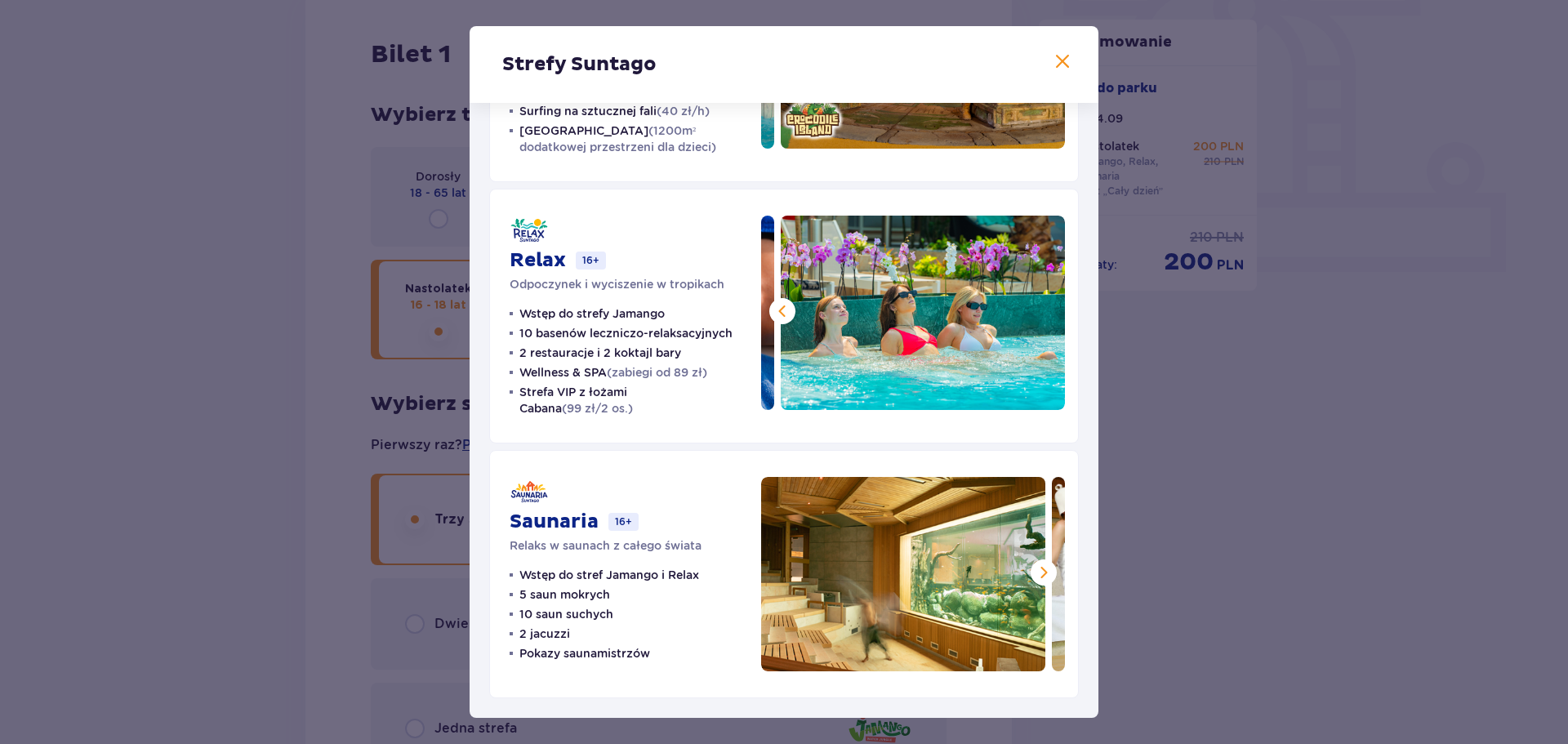
click at [1033, 588] on img at bounding box center [903, 574] width 284 height 194
click at [1033, 575] on span at bounding box center [1043, 572] width 19 height 19
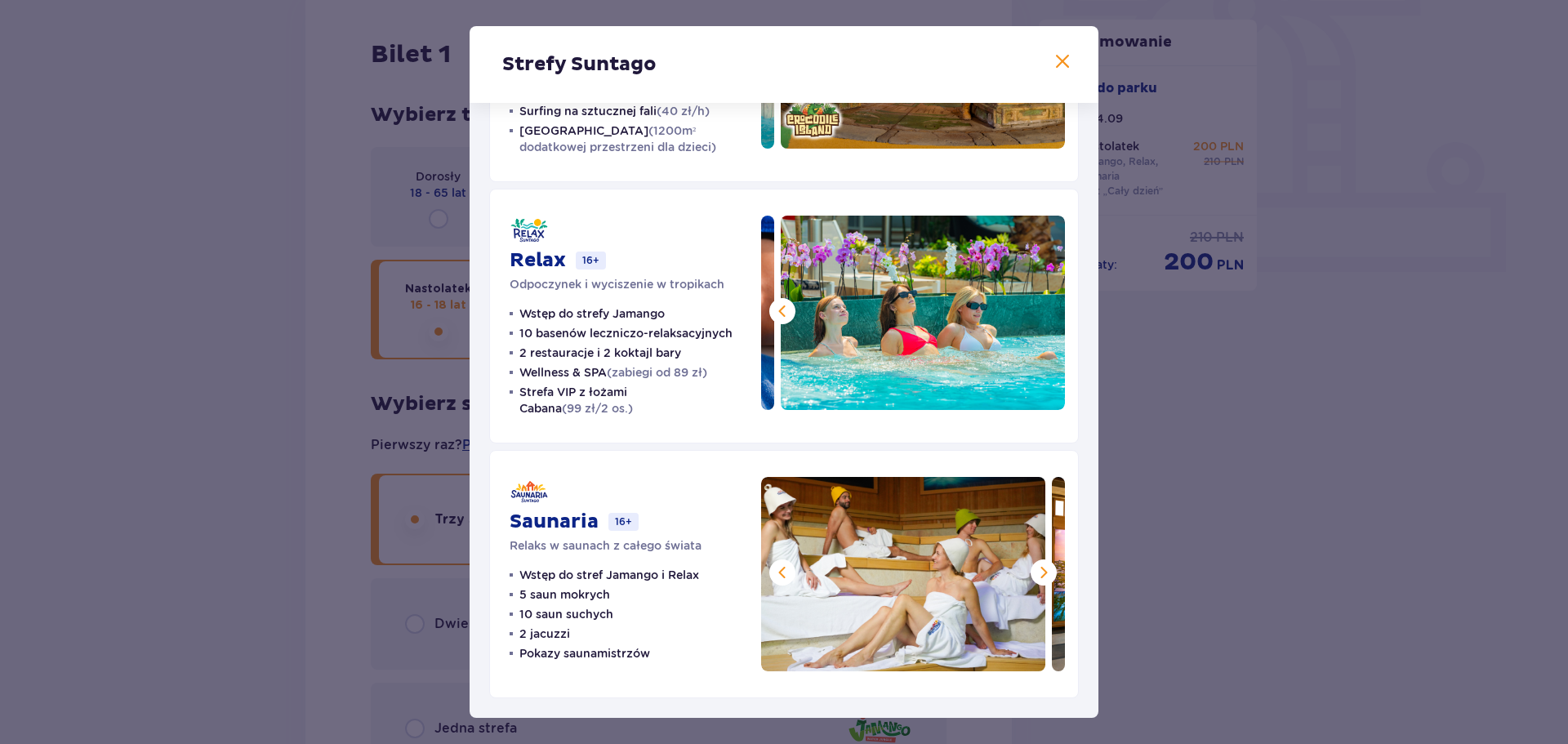
click at [1033, 575] on span at bounding box center [1043, 572] width 19 height 19
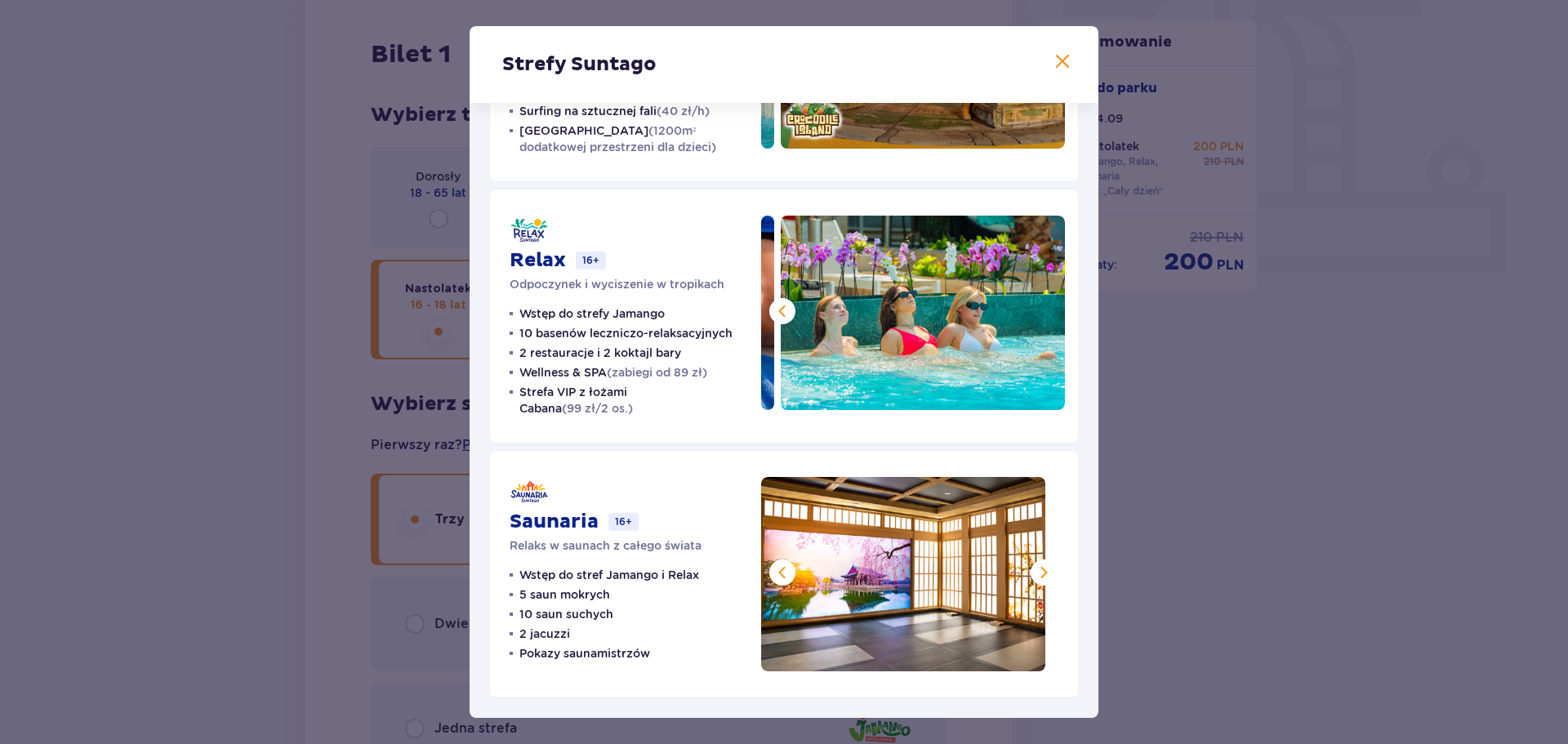
click at [790, 577] on img at bounding box center [903, 574] width 284 height 194
click at [780, 576] on span at bounding box center [781, 572] width 19 height 19
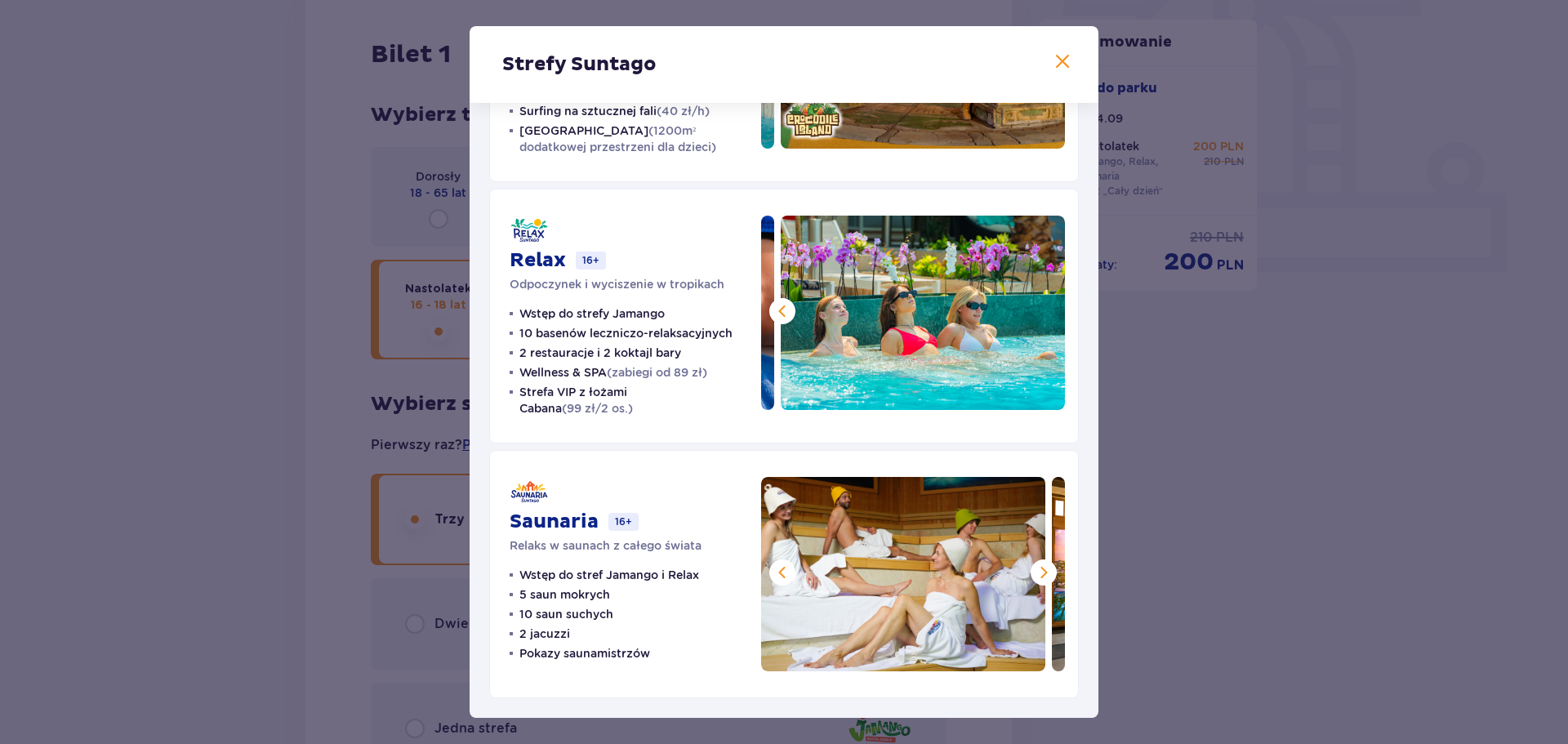
click at [1045, 56] on div "Strefy Suntago" at bounding box center [783, 64] width 628 height 77
click at [1057, 57] on span at bounding box center [1061, 62] width 19 height 19
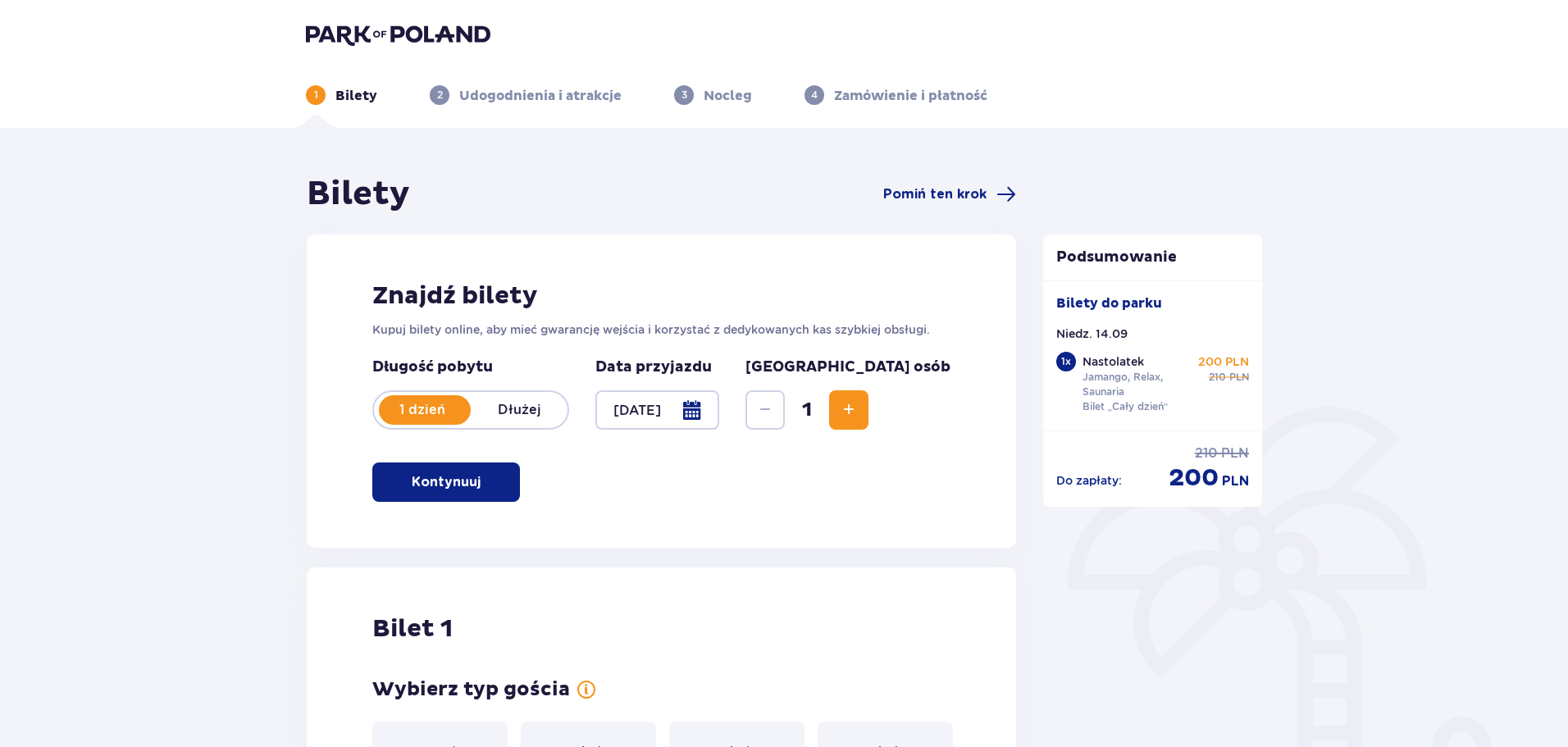
click at [868, 407] on button "Increase" at bounding box center [849, 410] width 39 height 39
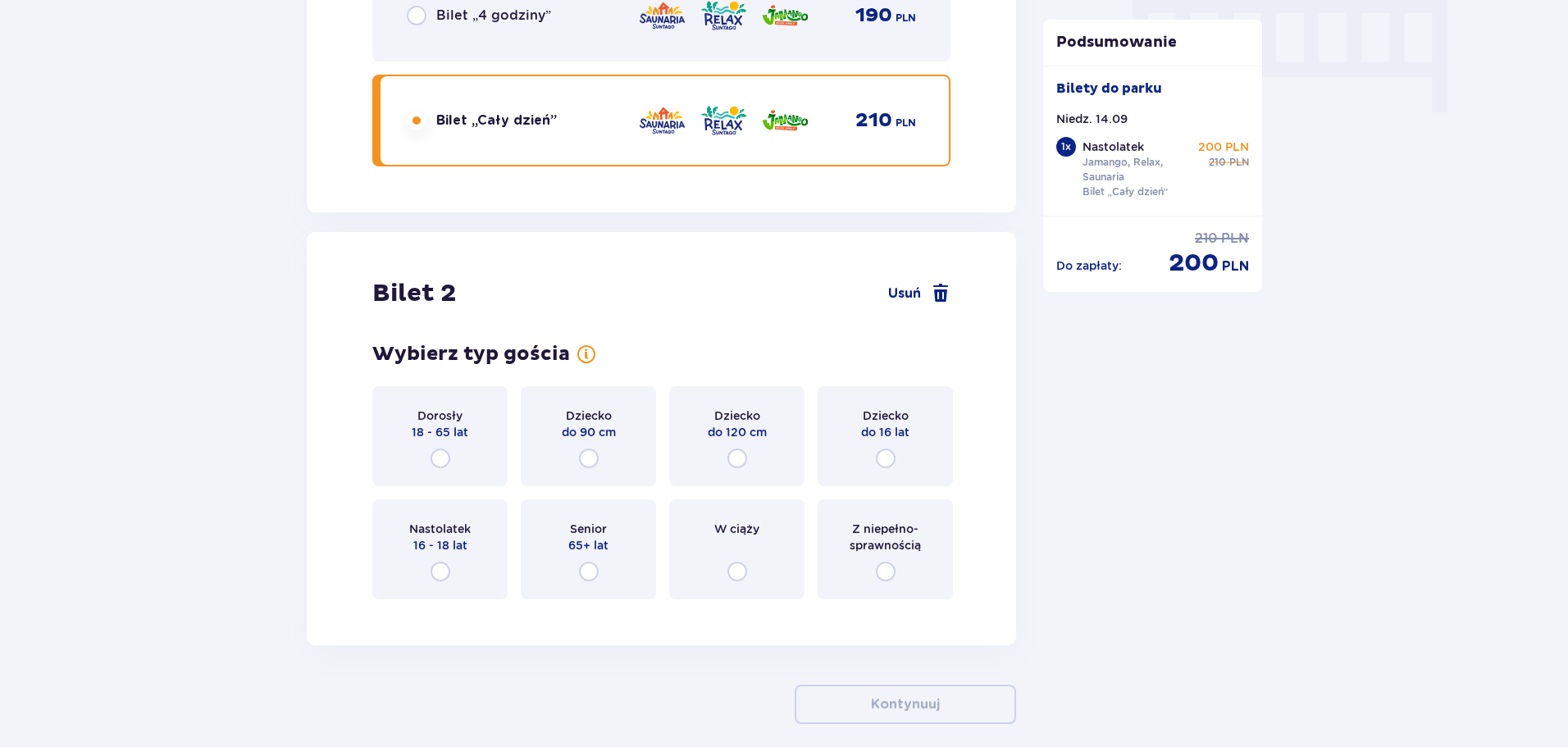
scroll to position [1731, 0]
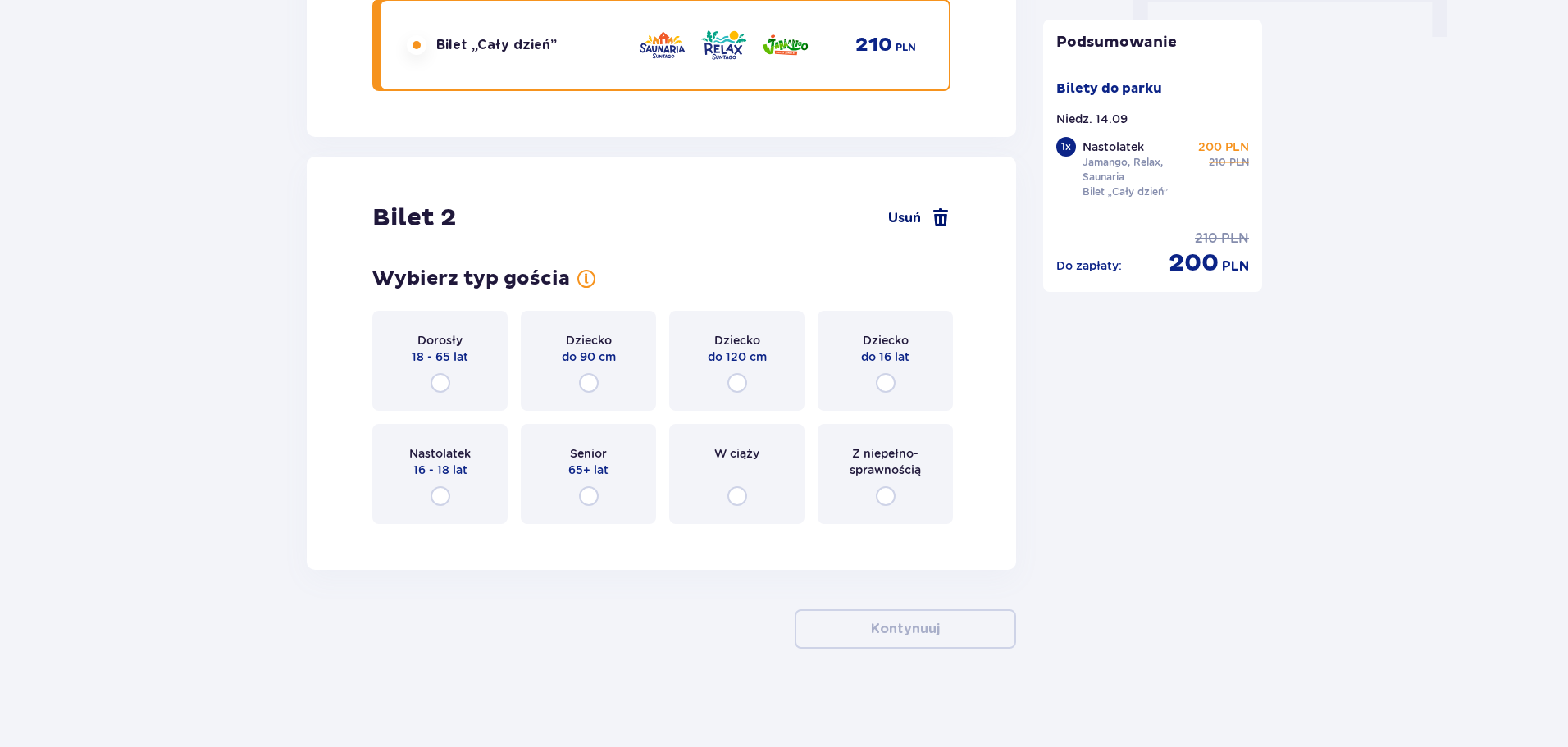
click at [916, 211] on span "Usuń" at bounding box center [905, 217] width 33 height 18
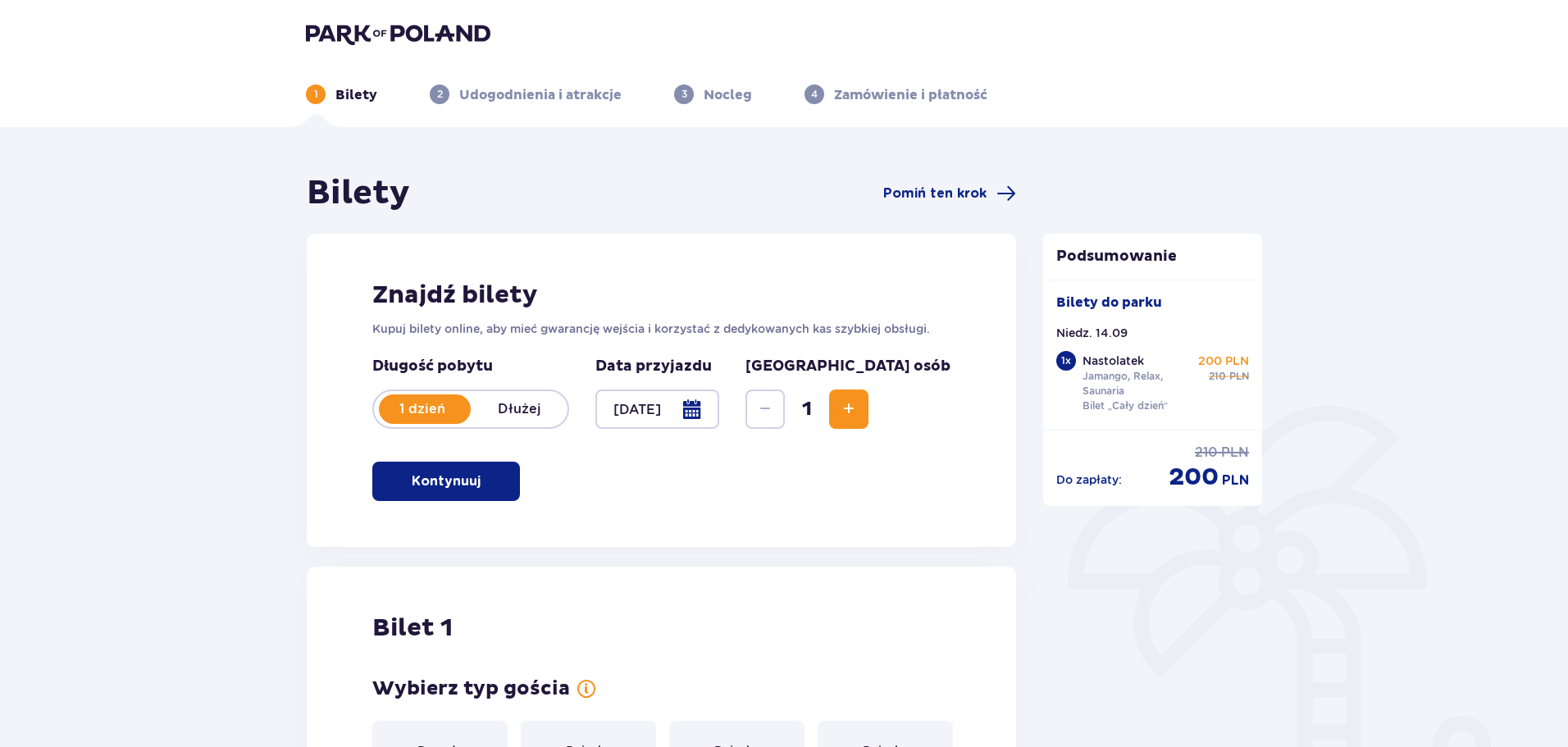
scroll to position [0, 0]
